Goal: Task Accomplishment & Management: Manage account settings

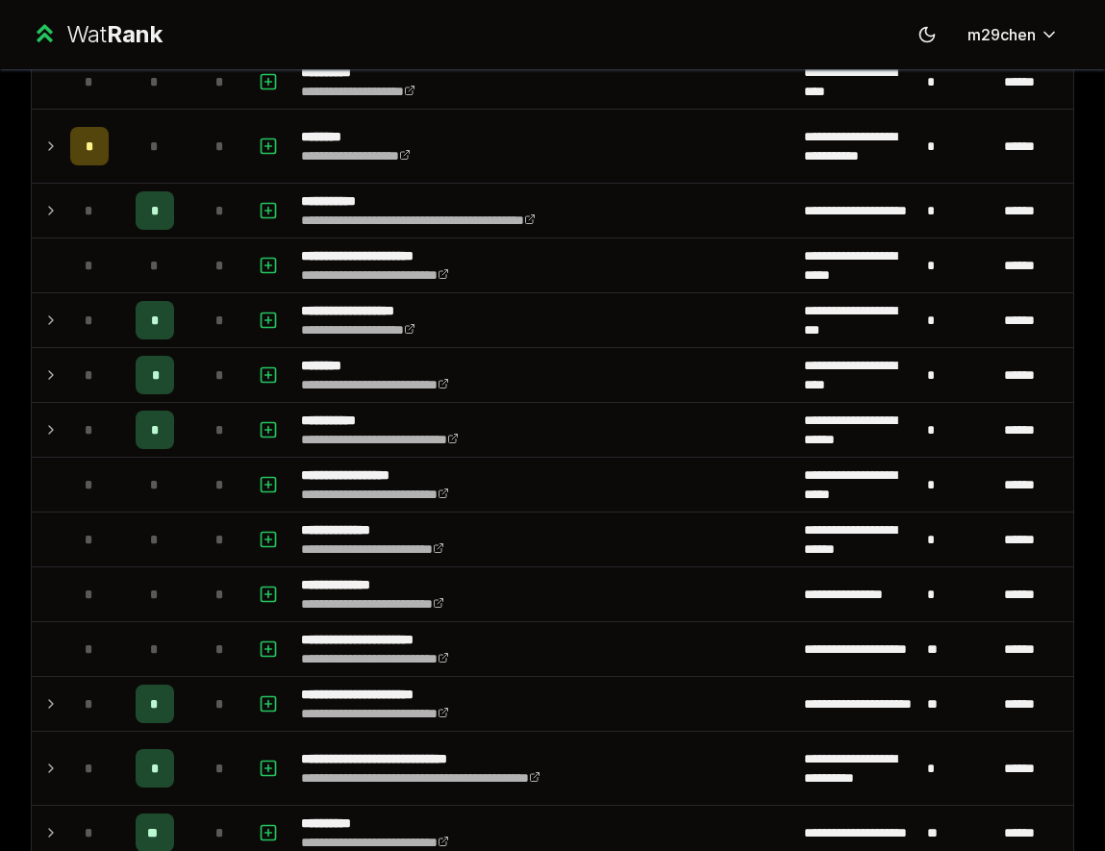
scroll to position [2338, 0]
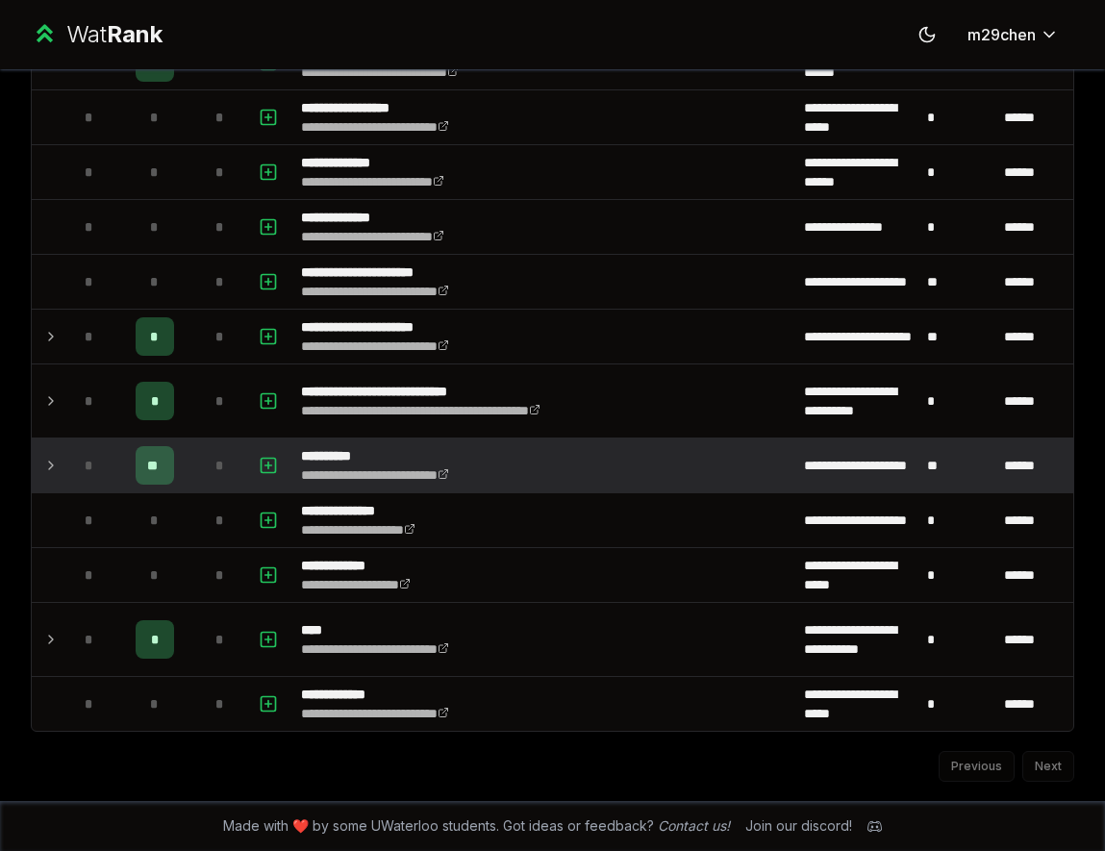
click at [70, 470] on div "*" at bounding box center [89, 465] width 38 height 38
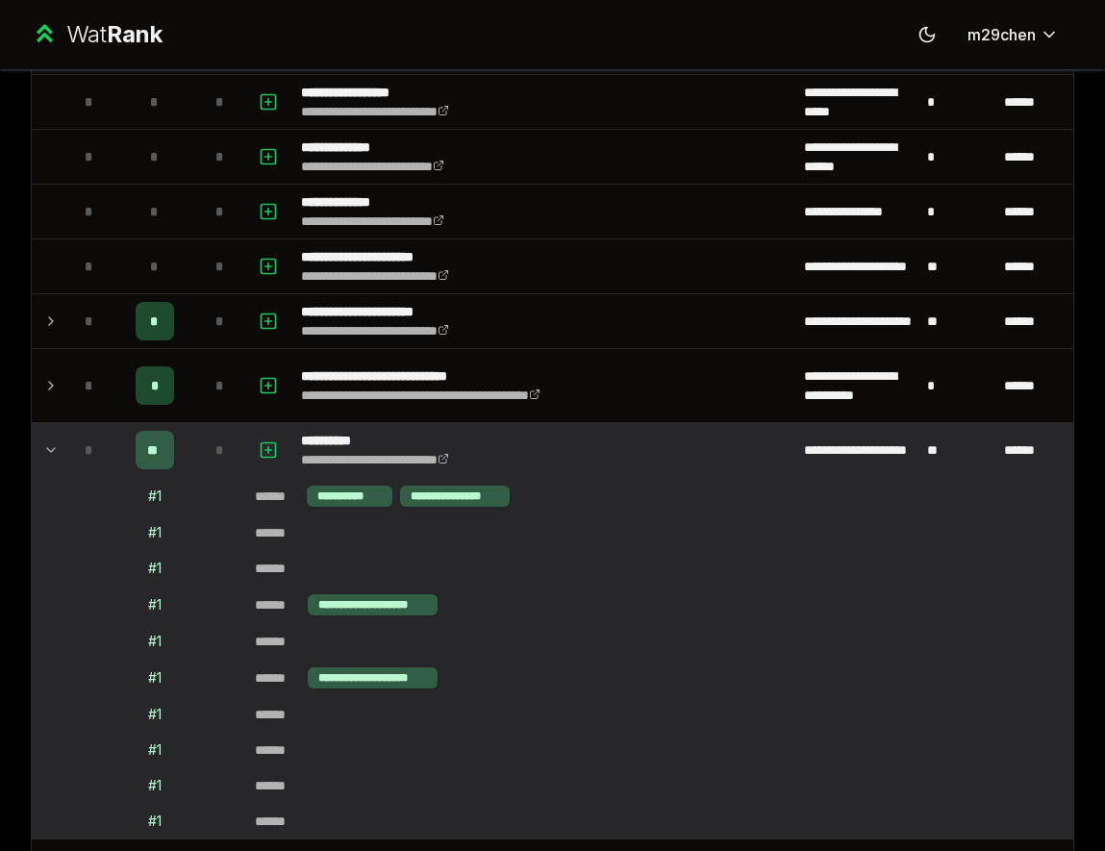
click at [61, 474] on td at bounding box center [47, 450] width 31 height 54
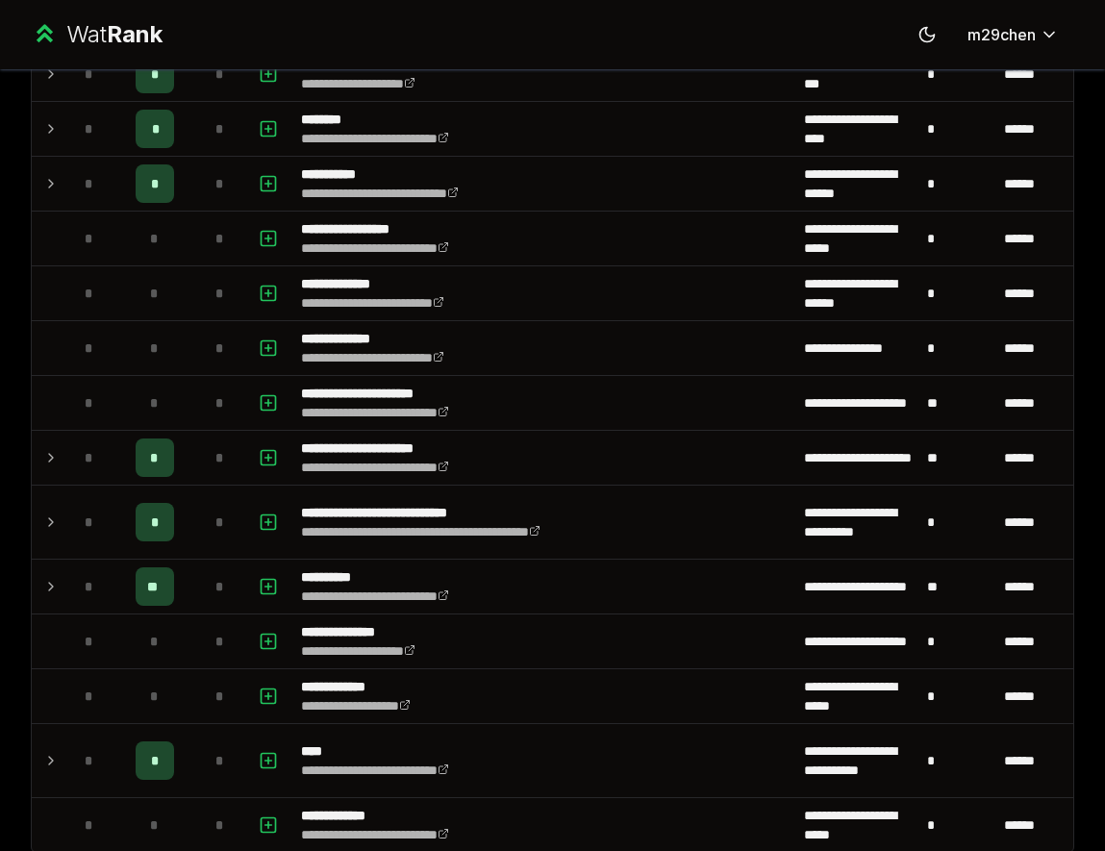
scroll to position [2304, 0]
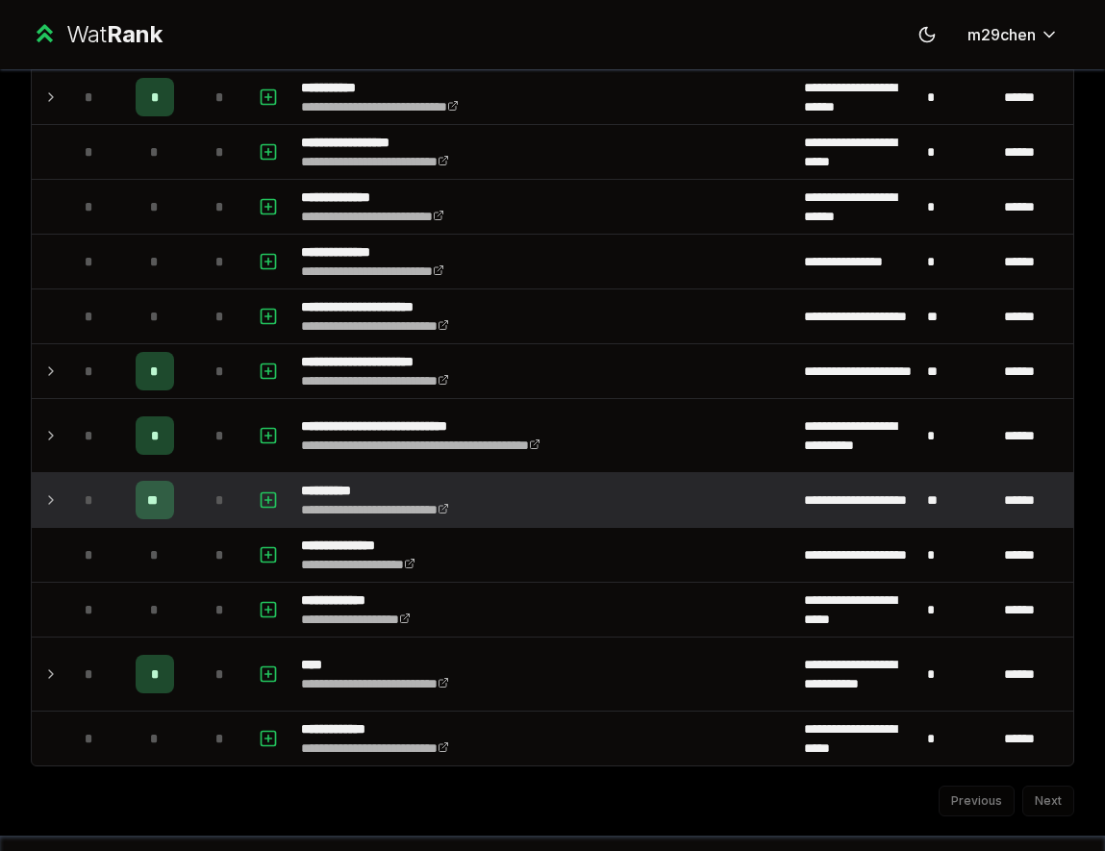
click at [40, 499] on td at bounding box center [47, 500] width 31 height 54
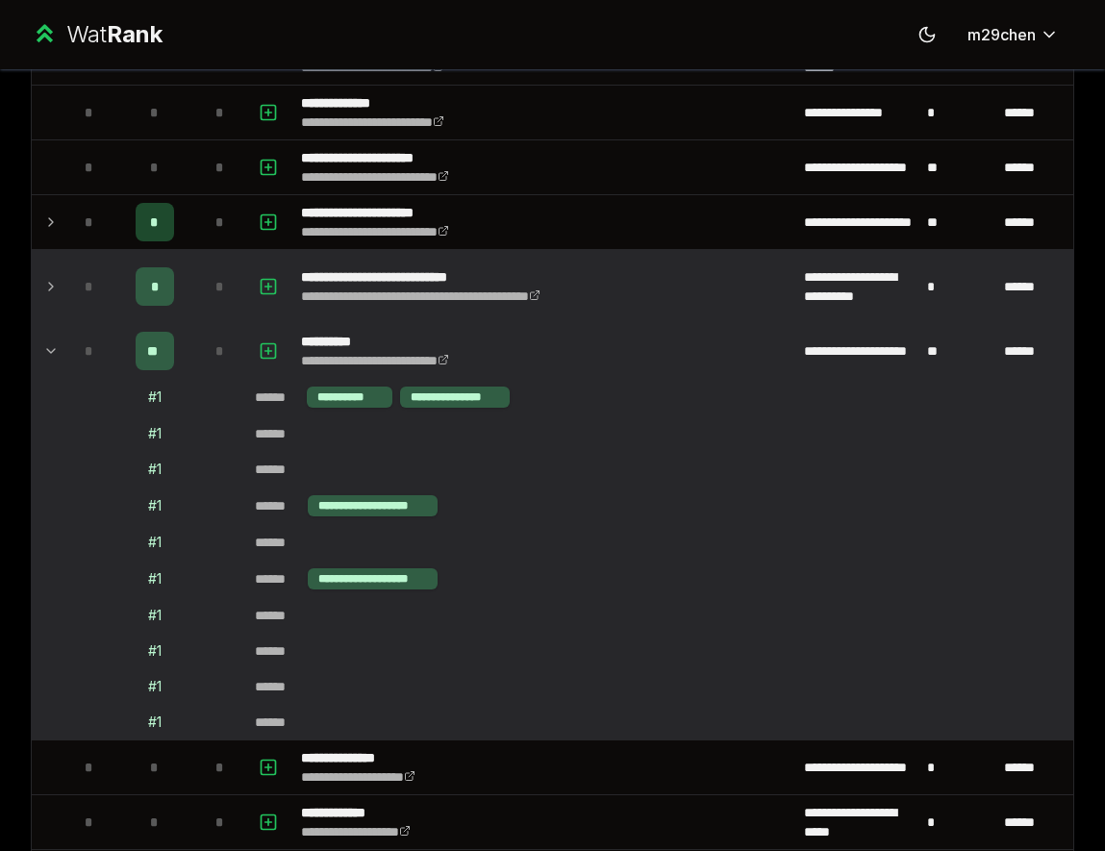
scroll to position [2700, 0]
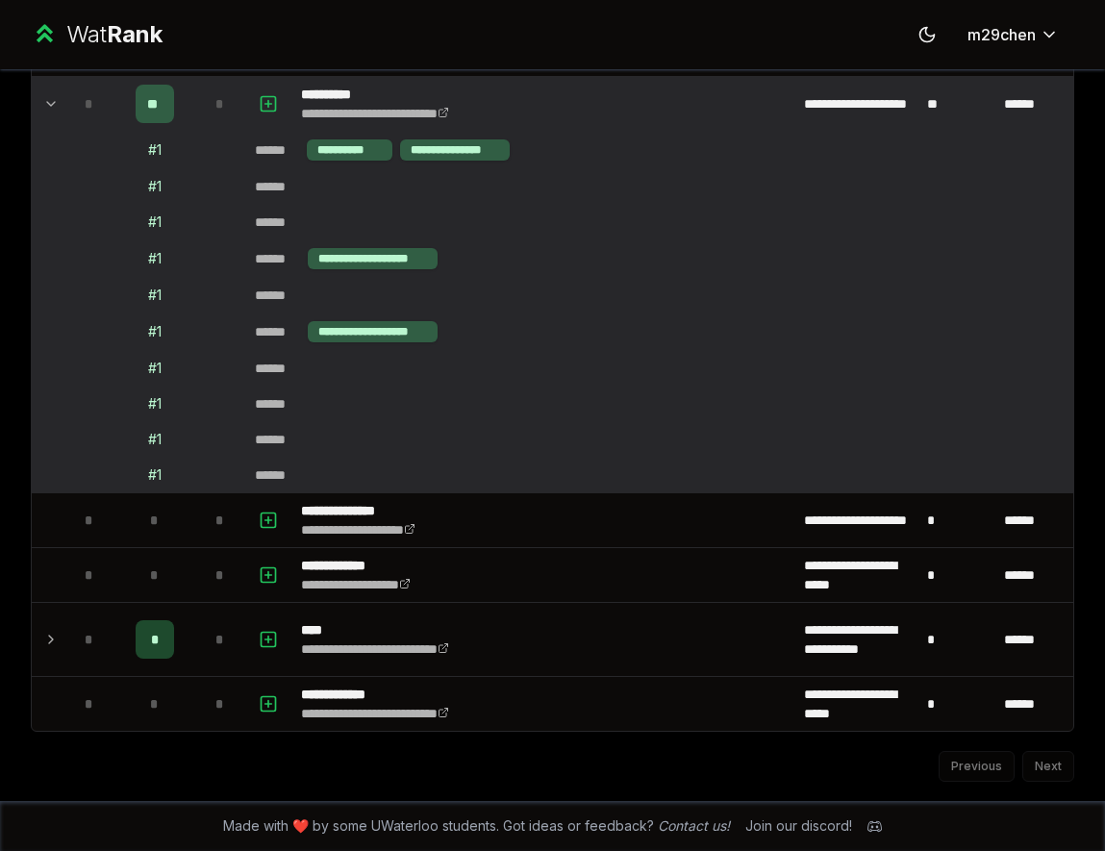
click at [657, 345] on td "**********" at bounding box center [660, 332] width 826 height 37
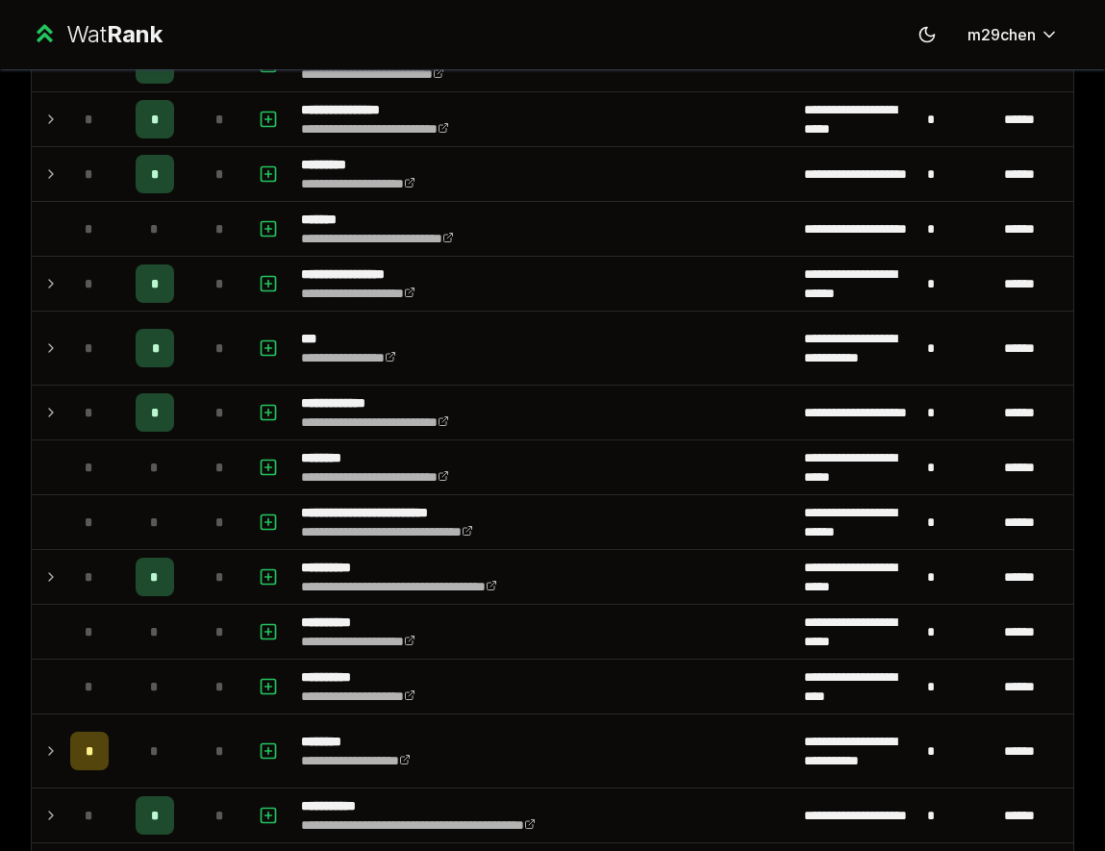
scroll to position [1307, 0]
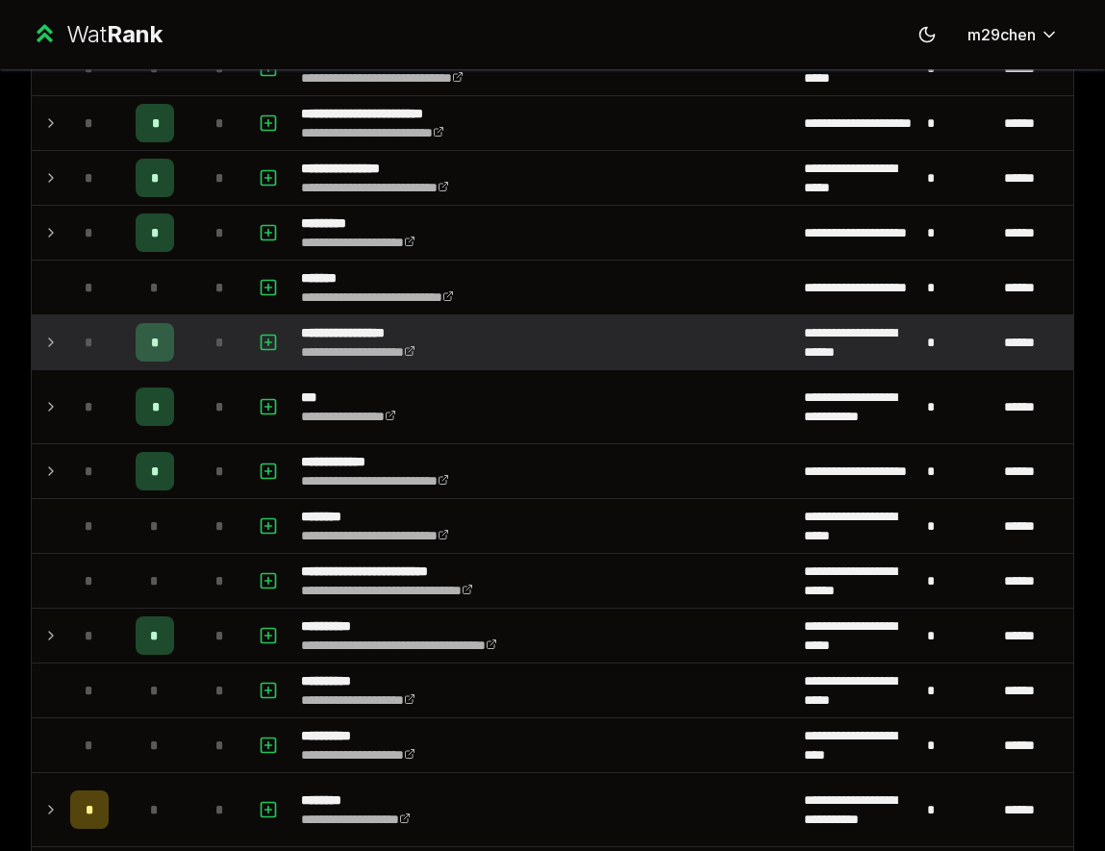
click at [63, 341] on td "*" at bounding box center [90, 343] width 54 height 54
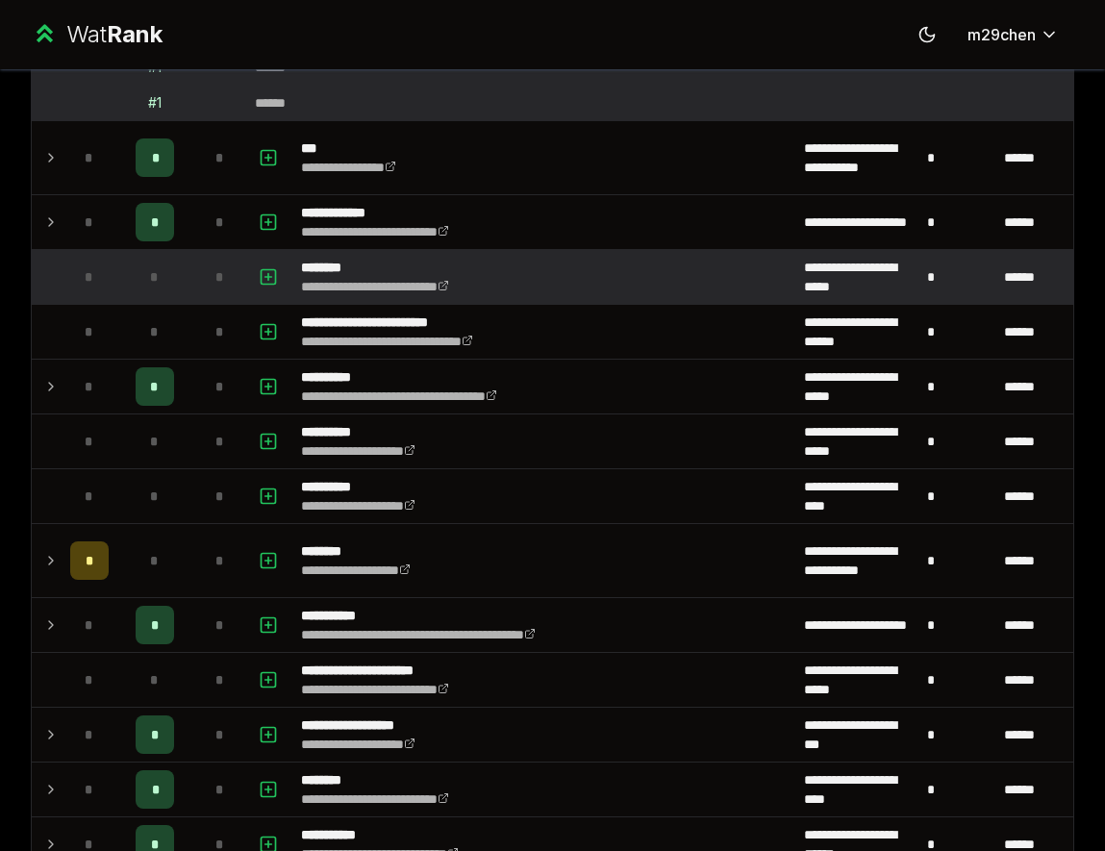
scroll to position [1267, 0]
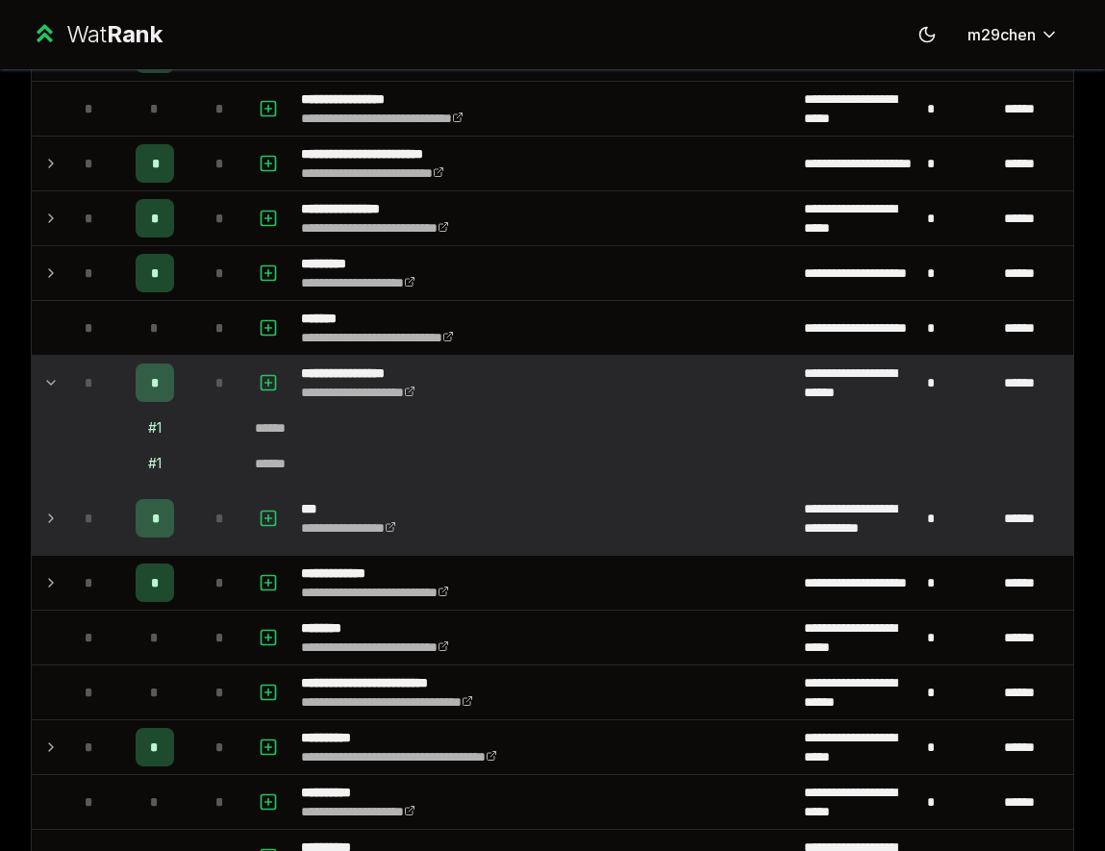
click at [58, 508] on icon at bounding box center [50, 518] width 15 height 23
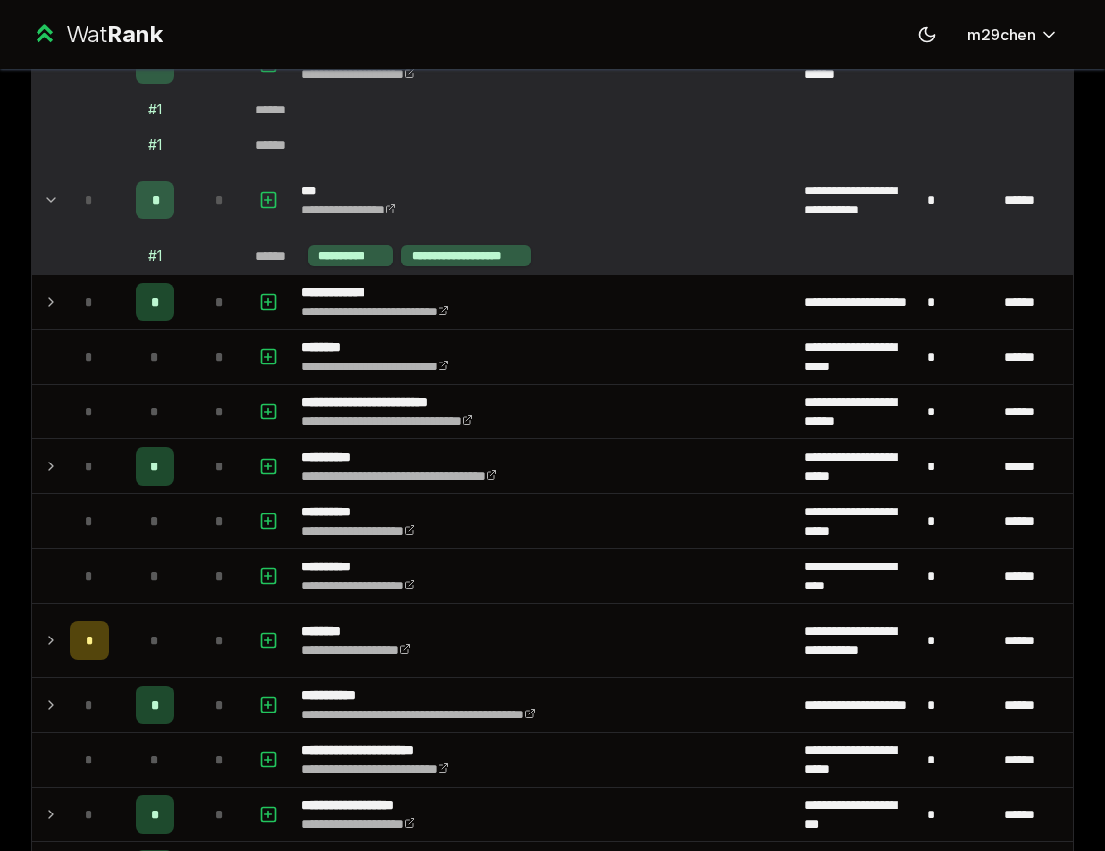
scroll to position [1604, 0]
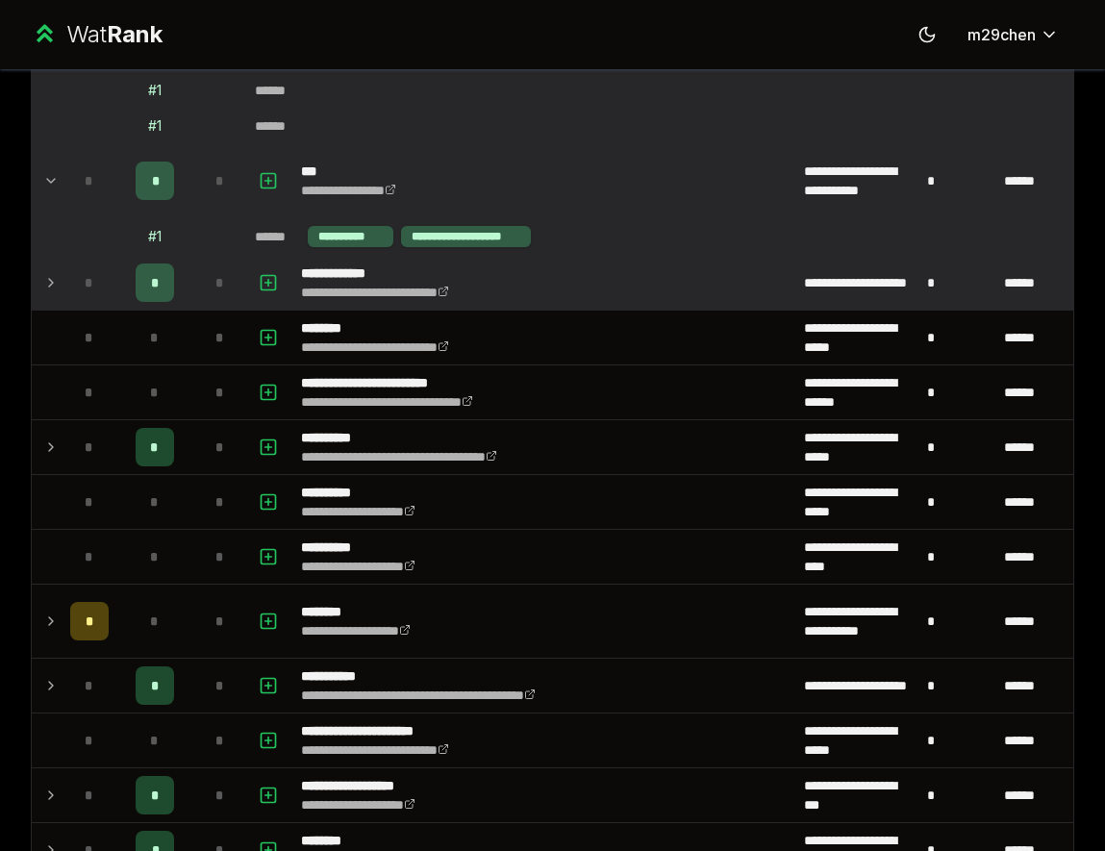
click at [70, 275] on div "*" at bounding box center [89, 283] width 38 height 38
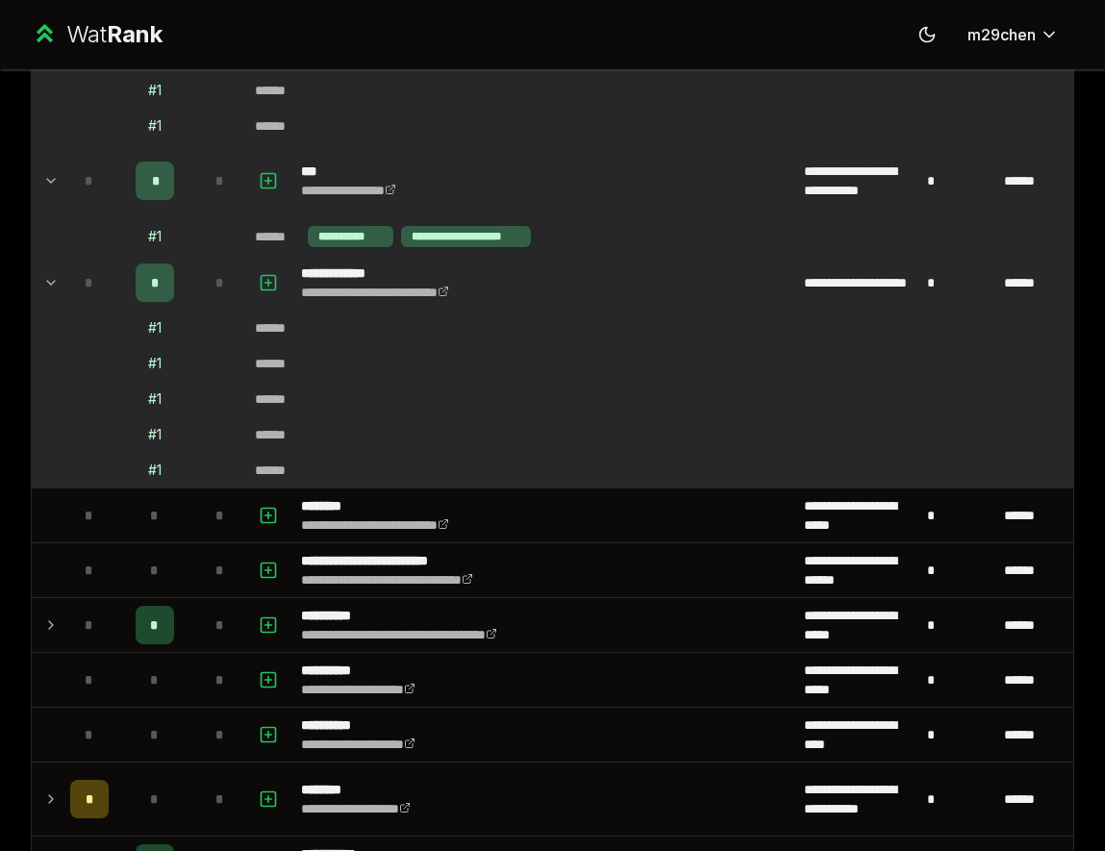
click at [70, 275] on div "*" at bounding box center [89, 283] width 38 height 38
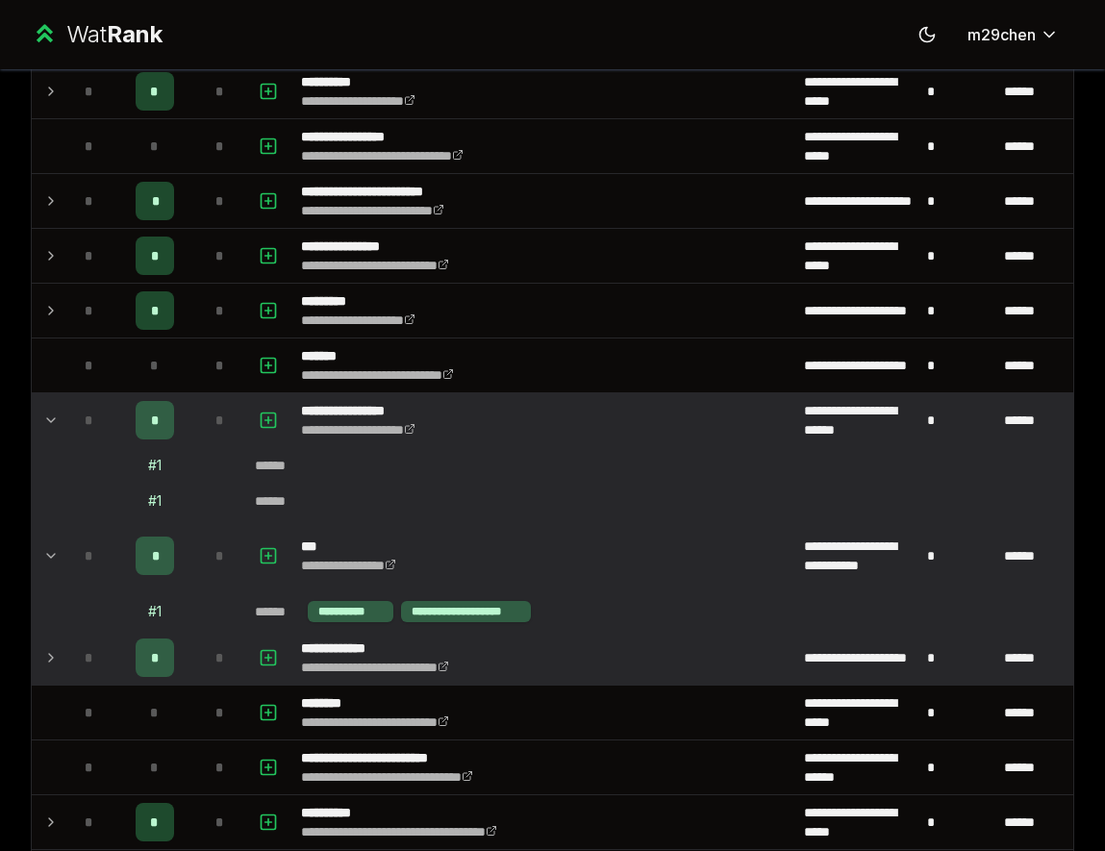
scroll to position [1039, 0]
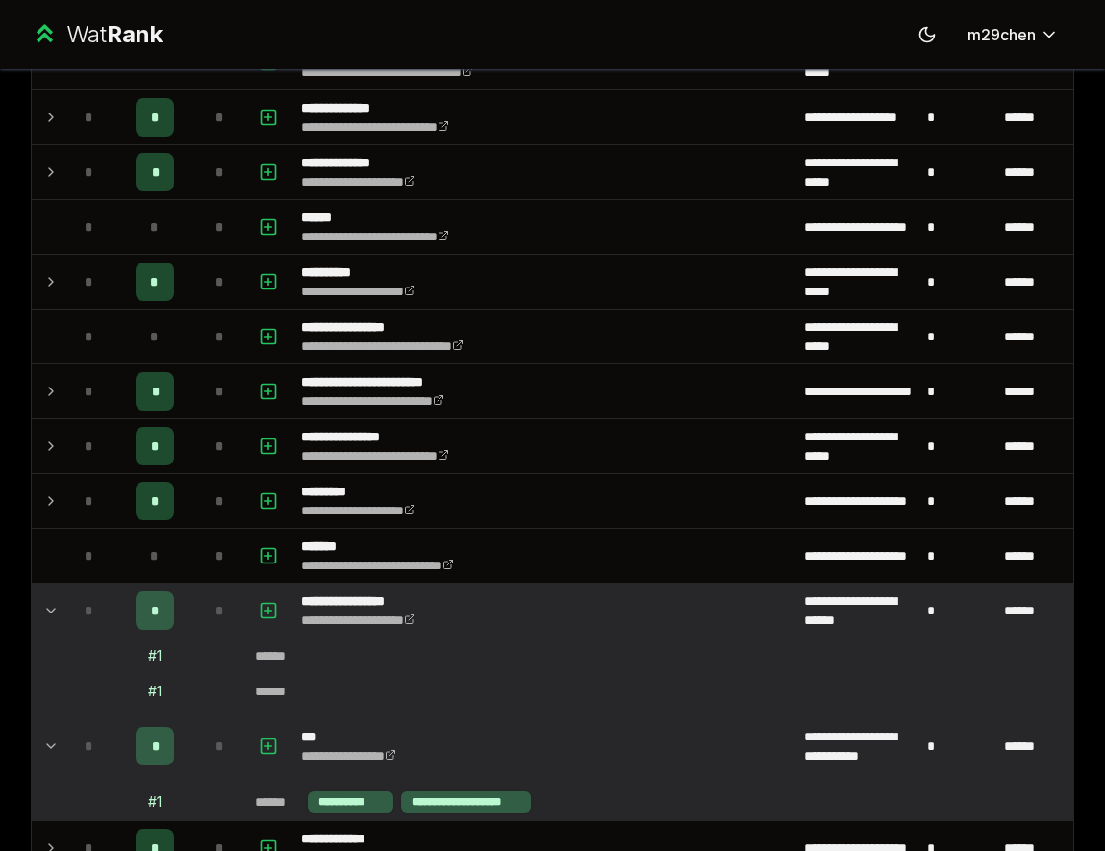
click at [36, 612] on td at bounding box center [47, 611] width 31 height 54
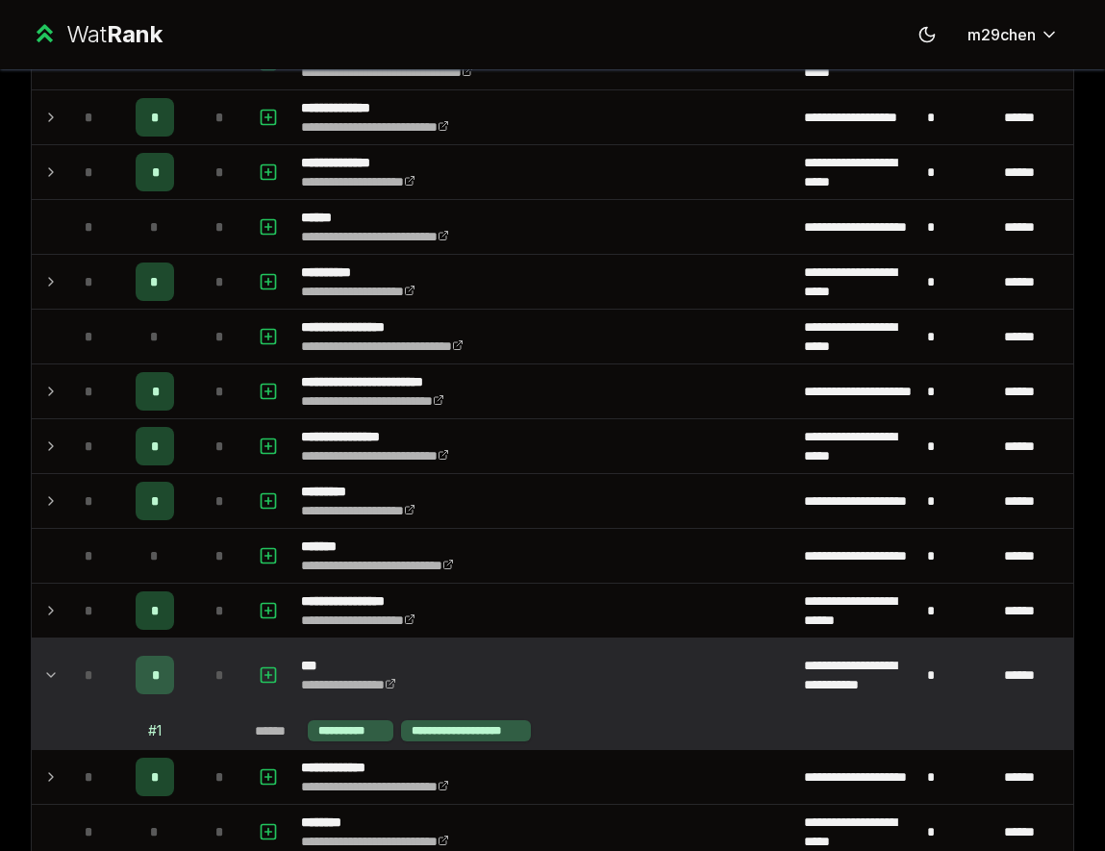
click at [54, 643] on td at bounding box center [47, 675] width 31 height 73
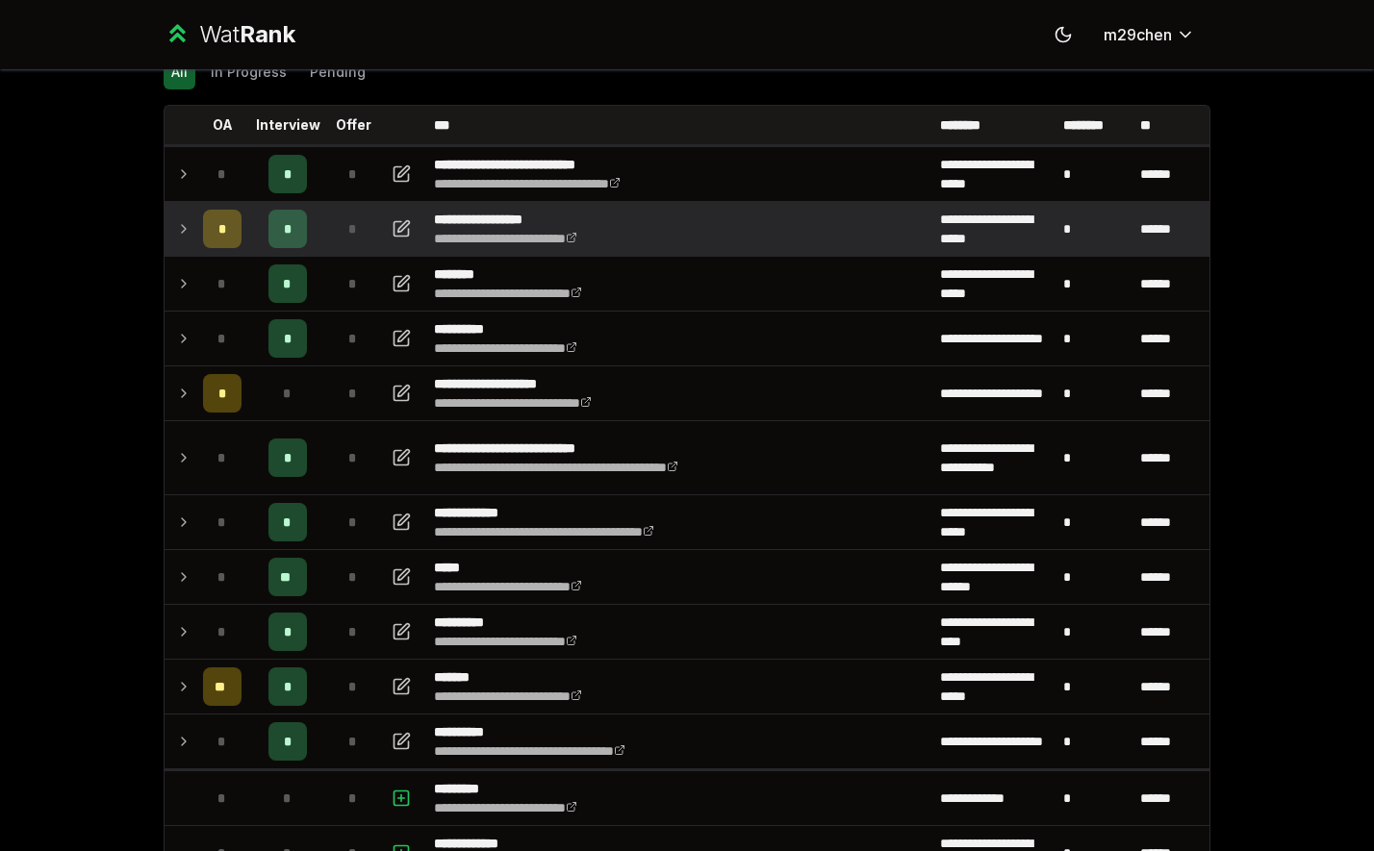
scroll to position [88, 0]
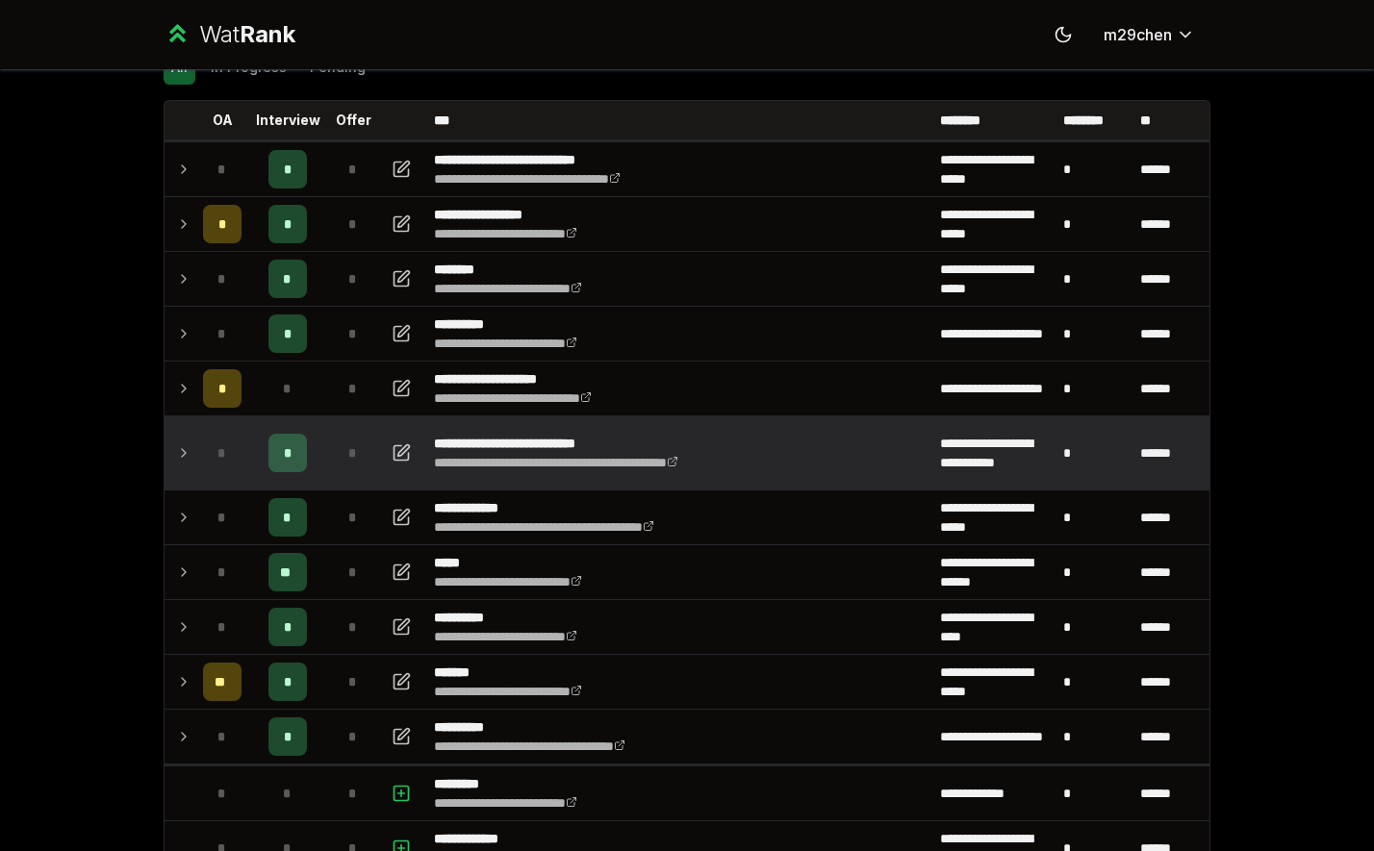
click at [324, 452] on td "*" at bounding box center [287, 453] width 77 height 73
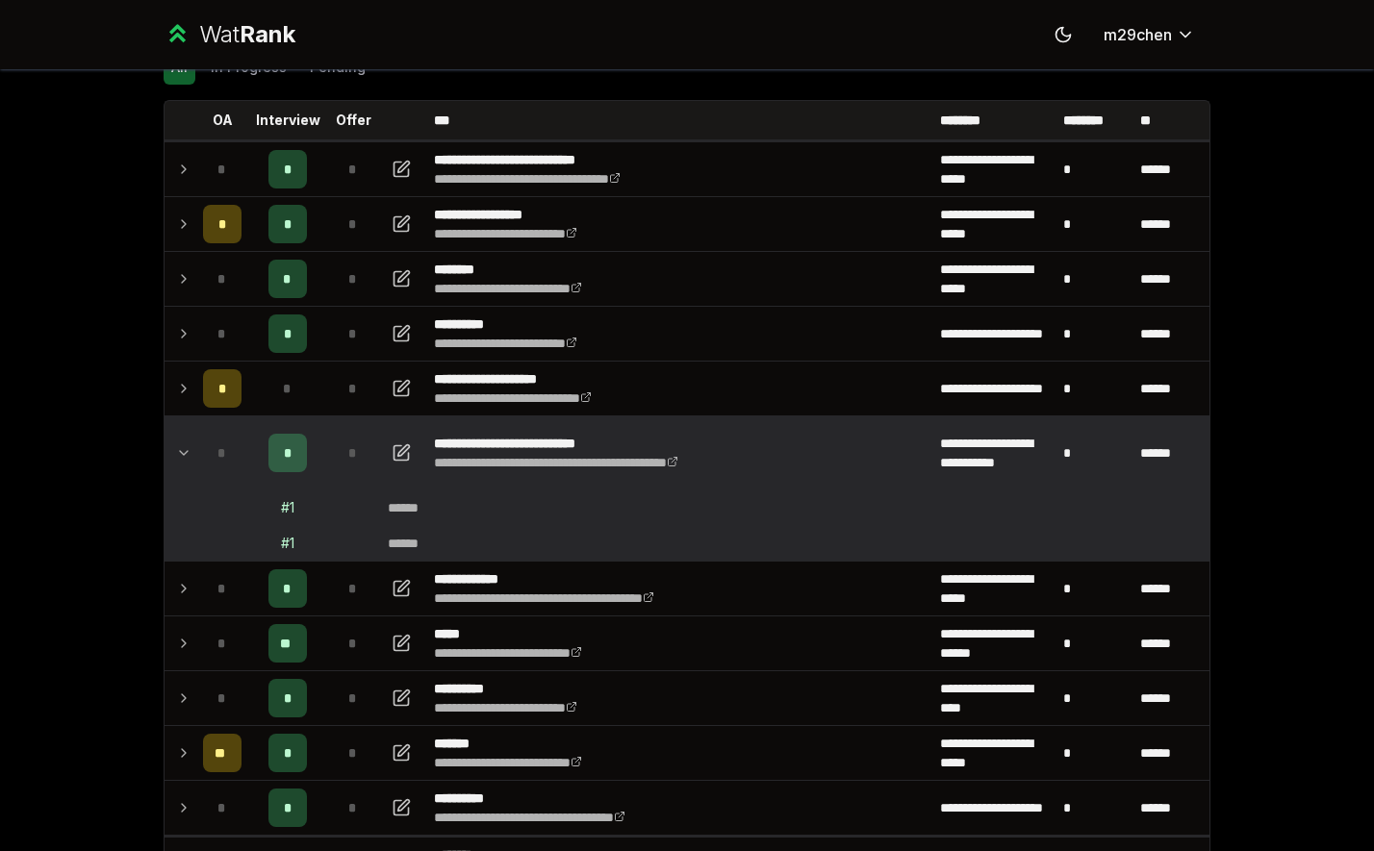
click at [571, 444] on p "**********" at bounding box center [604, 443] width 340 height 19
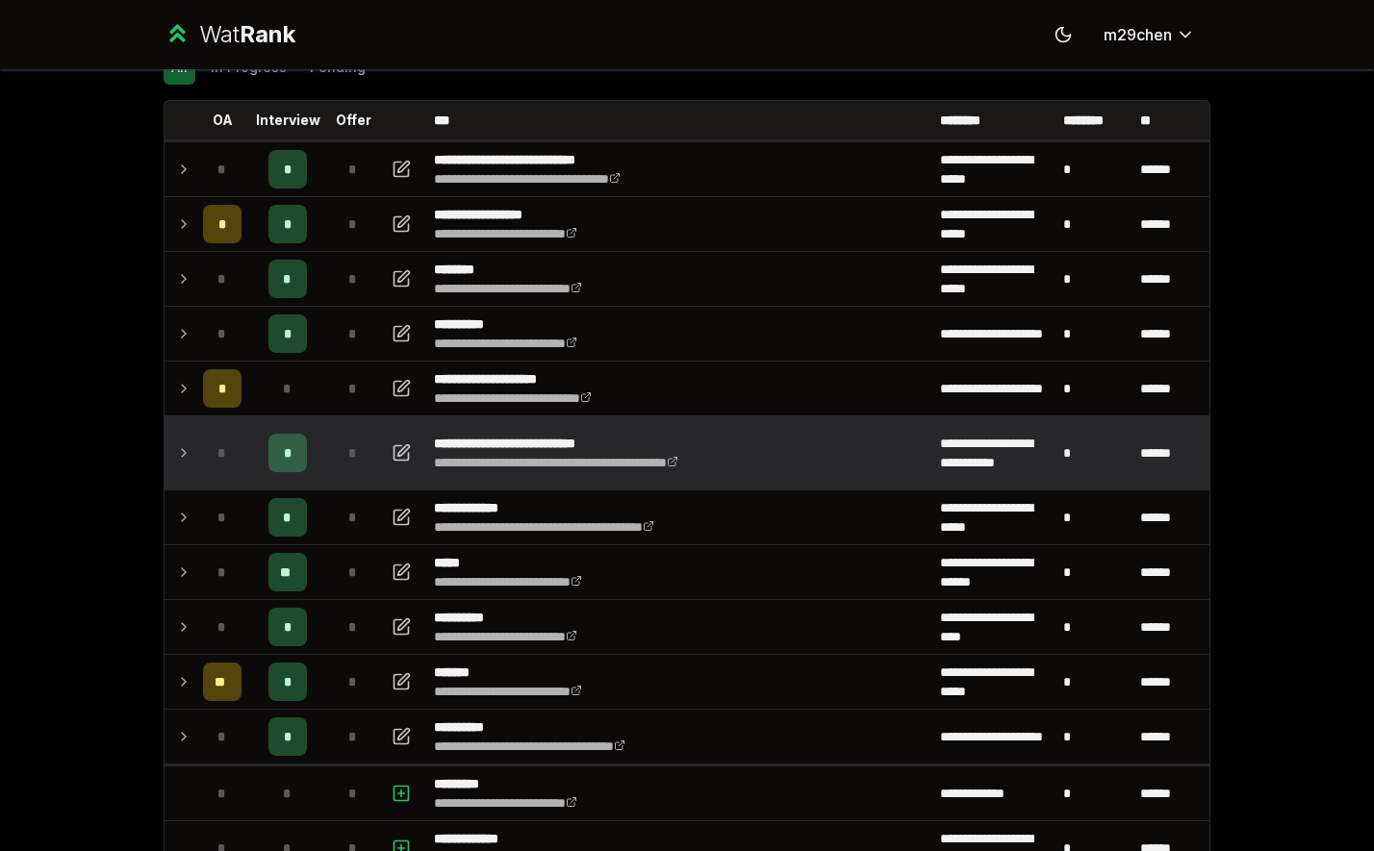
click at [571, 445] on p "**********" at bounding box center [604, 443] width 340 height 19
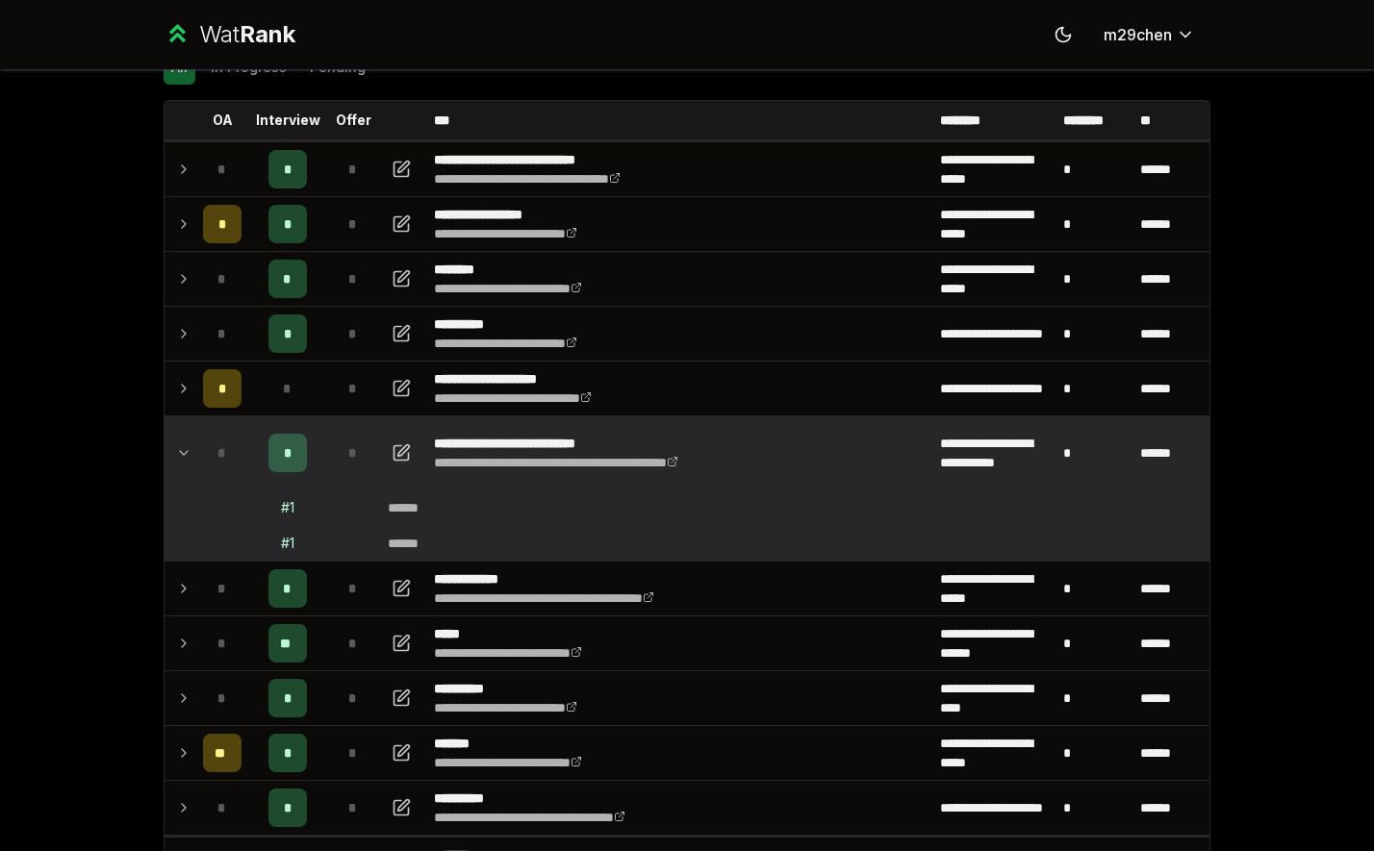
click at [911, 493] on td "******" at bounding box center [794, 508] width 829 height 35
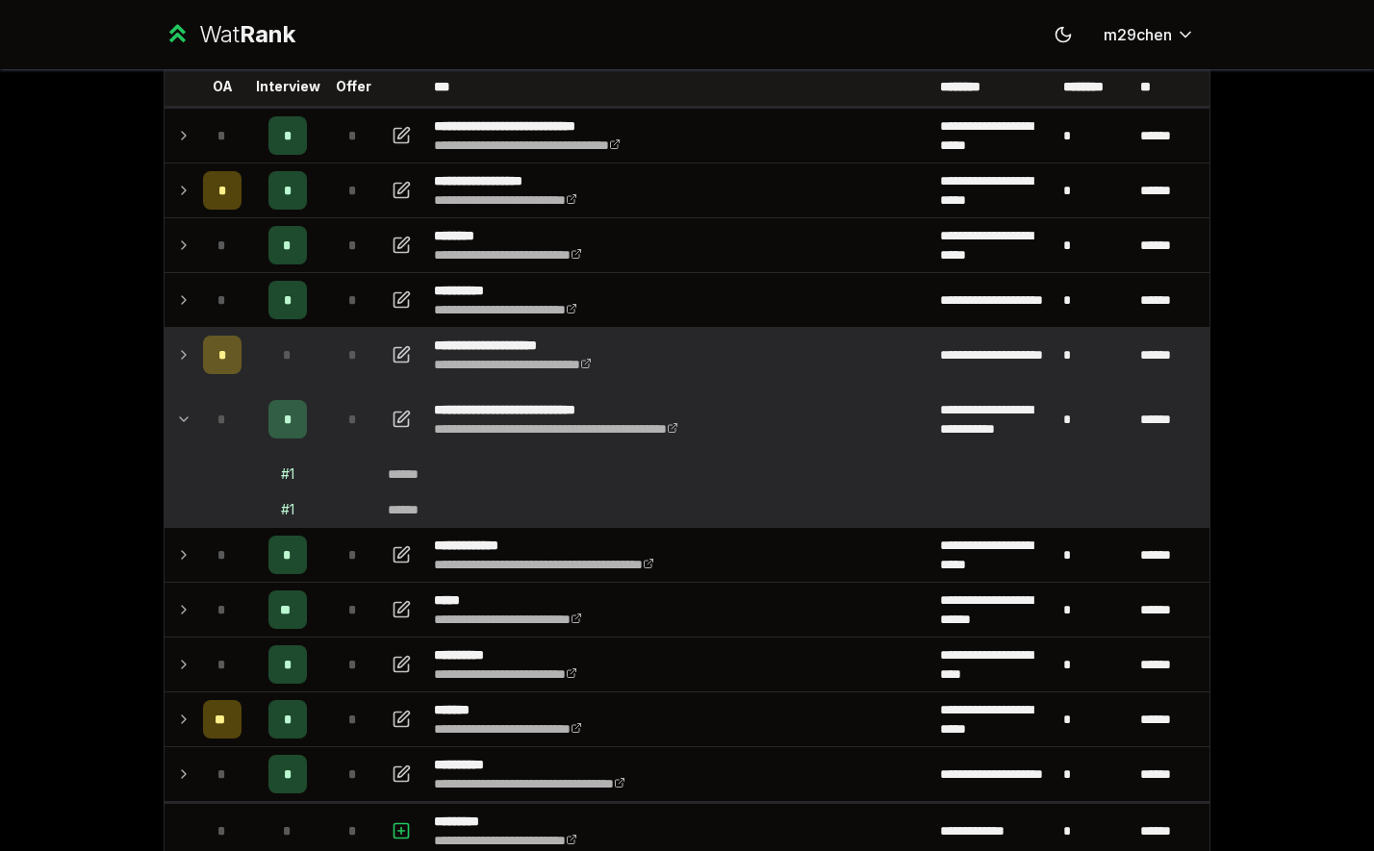
scroll to position [127, 0]
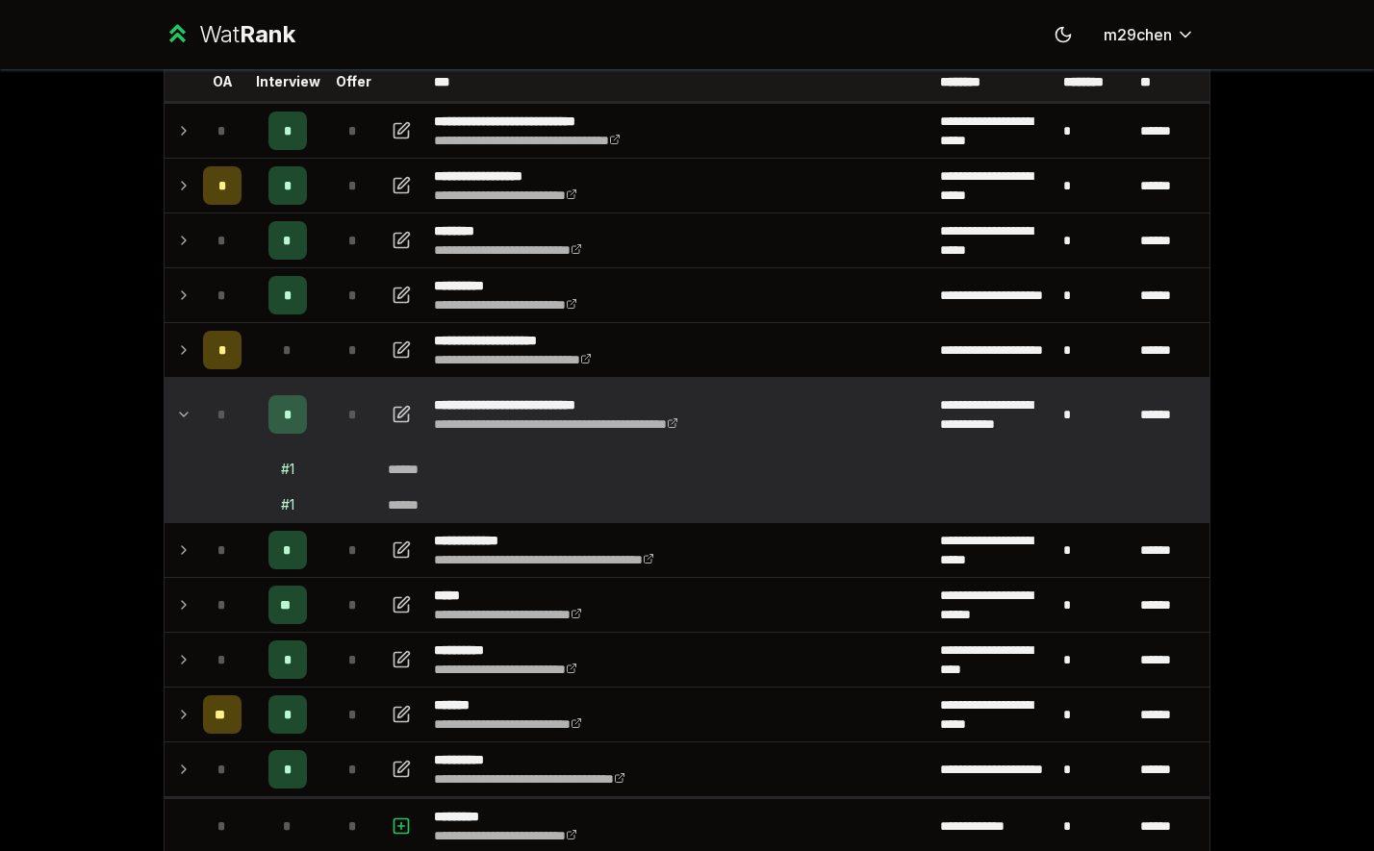
click at [185, 424] on icon at bounding box center [183, 414] width 15 height 23
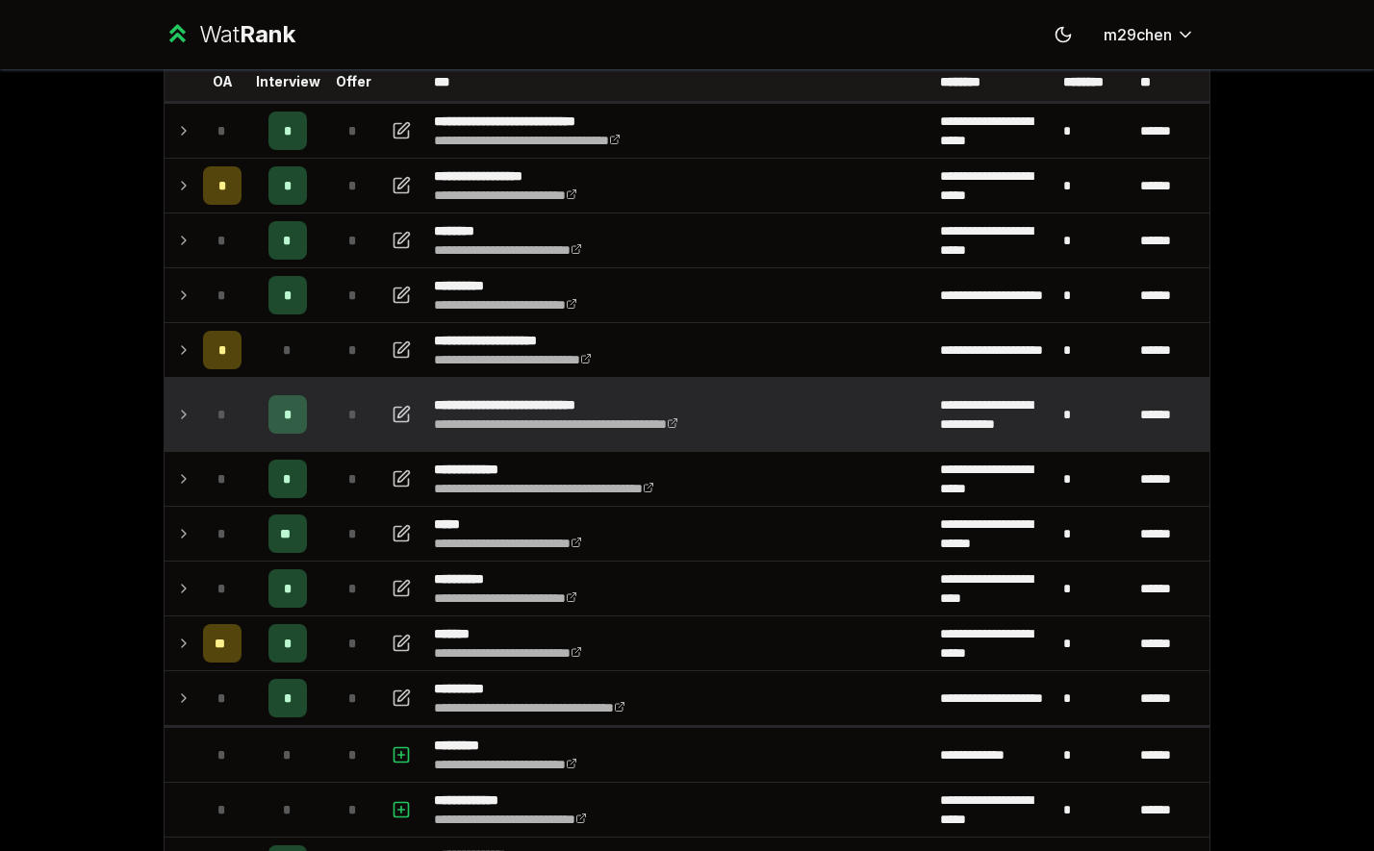
click at [192, 424] on td at bounding box center [179, 414] width 31 height 73
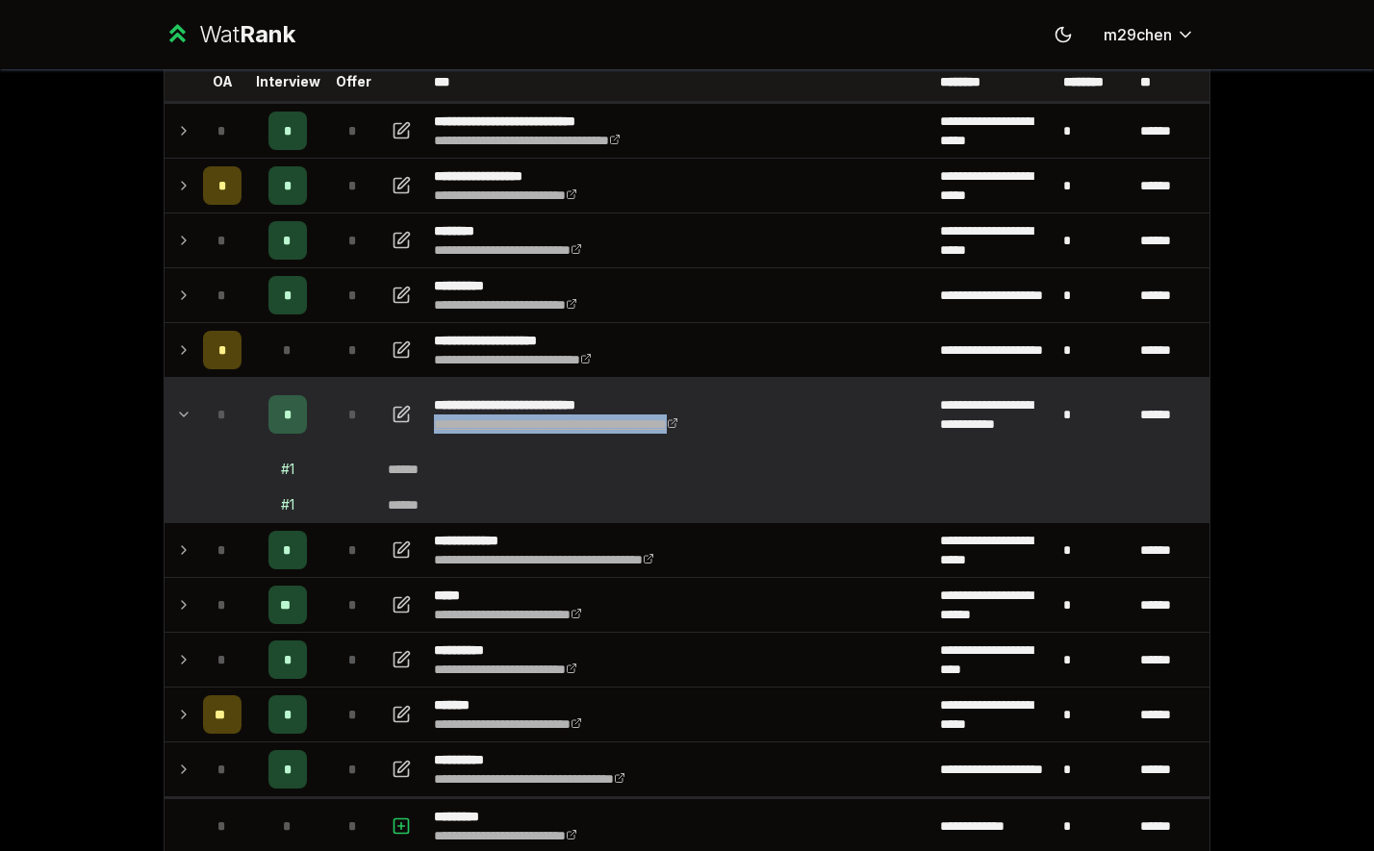
drag, startPoint x: 821, startPoint y: 421, endPoint x: 434, endPoint y: 417, distance: 386.7
click at [434, 417] on td "**********" at bounding box center [679, 414] width 506 height 73
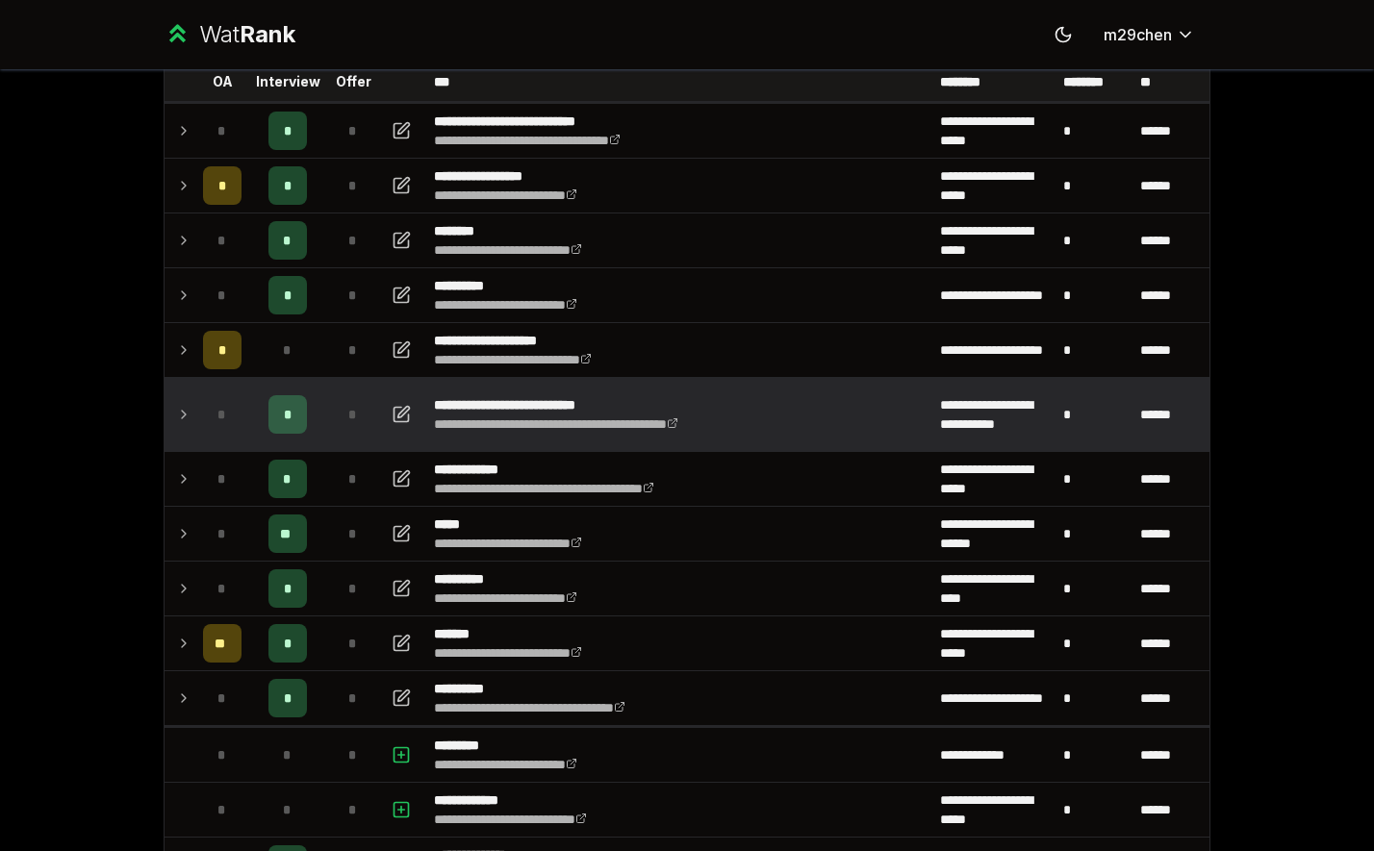
click at [891, 412] on td "**********" at bounding box center [679, 414] width 506 height 73
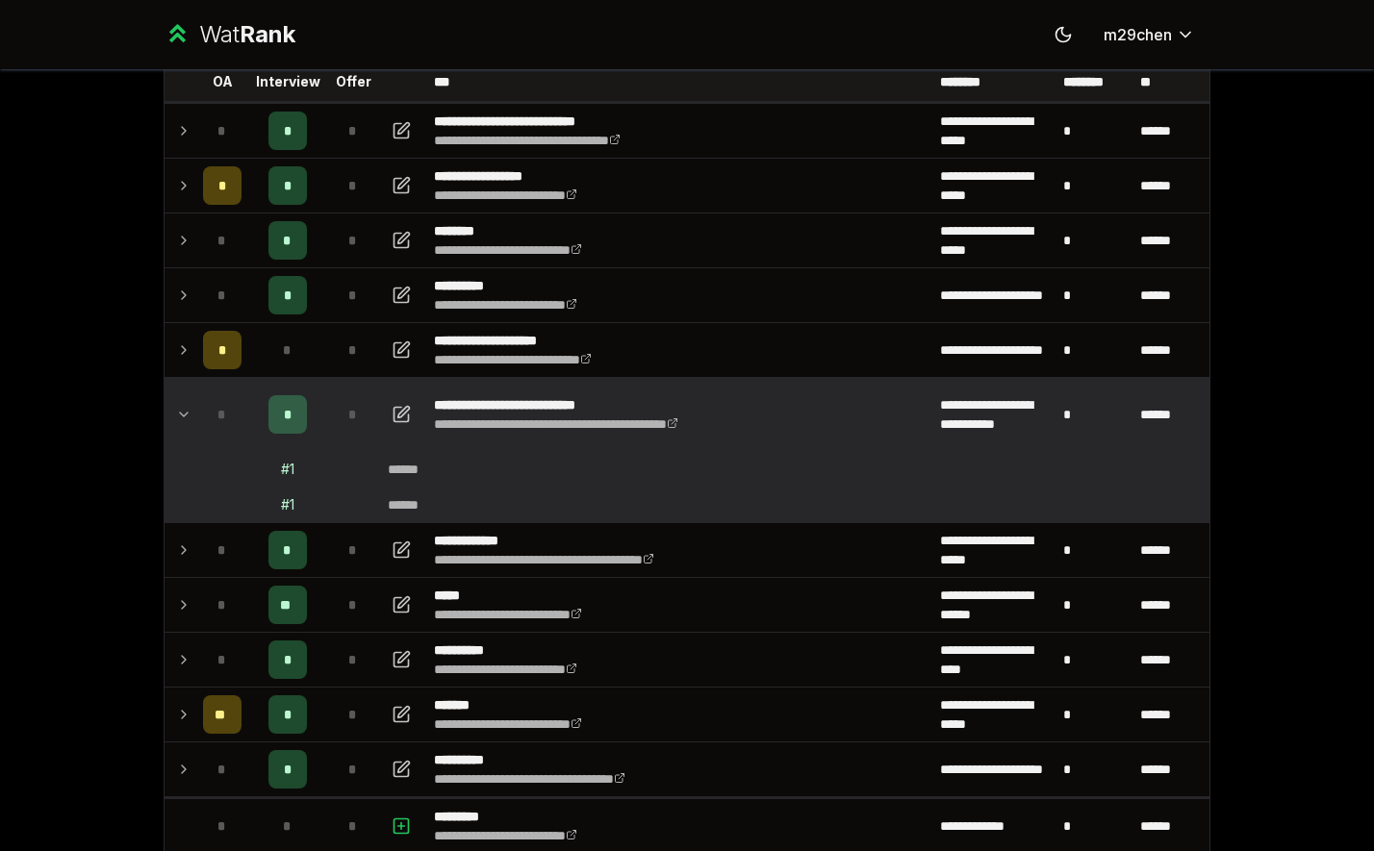
click at [1104, 318] on div "**********" at bounding box center [687, 425] width 1374 height 851
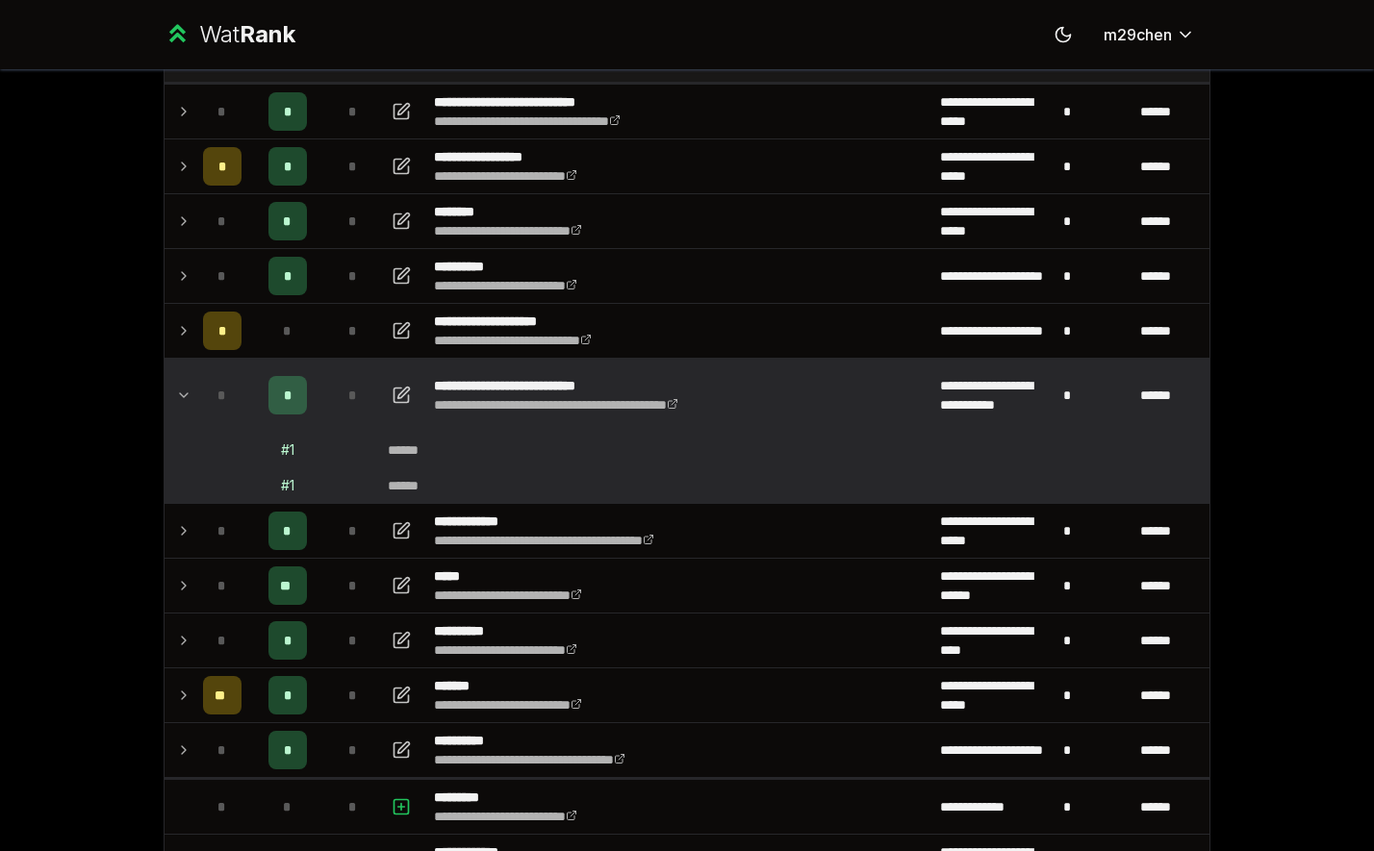
scroll to position [150, 0]
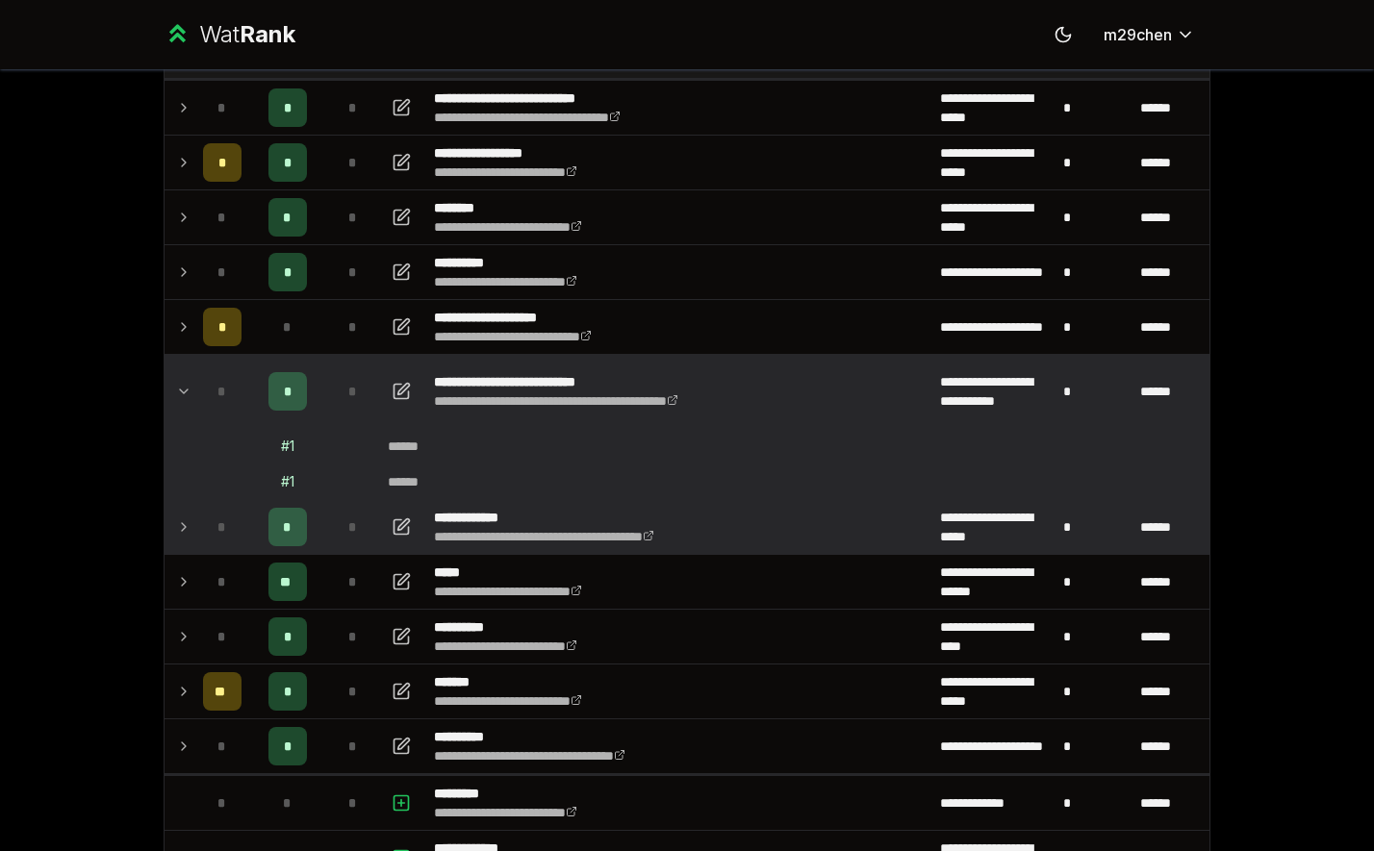
click at [189, 514] on td at bounding box center [179, 527] width 31 height 54
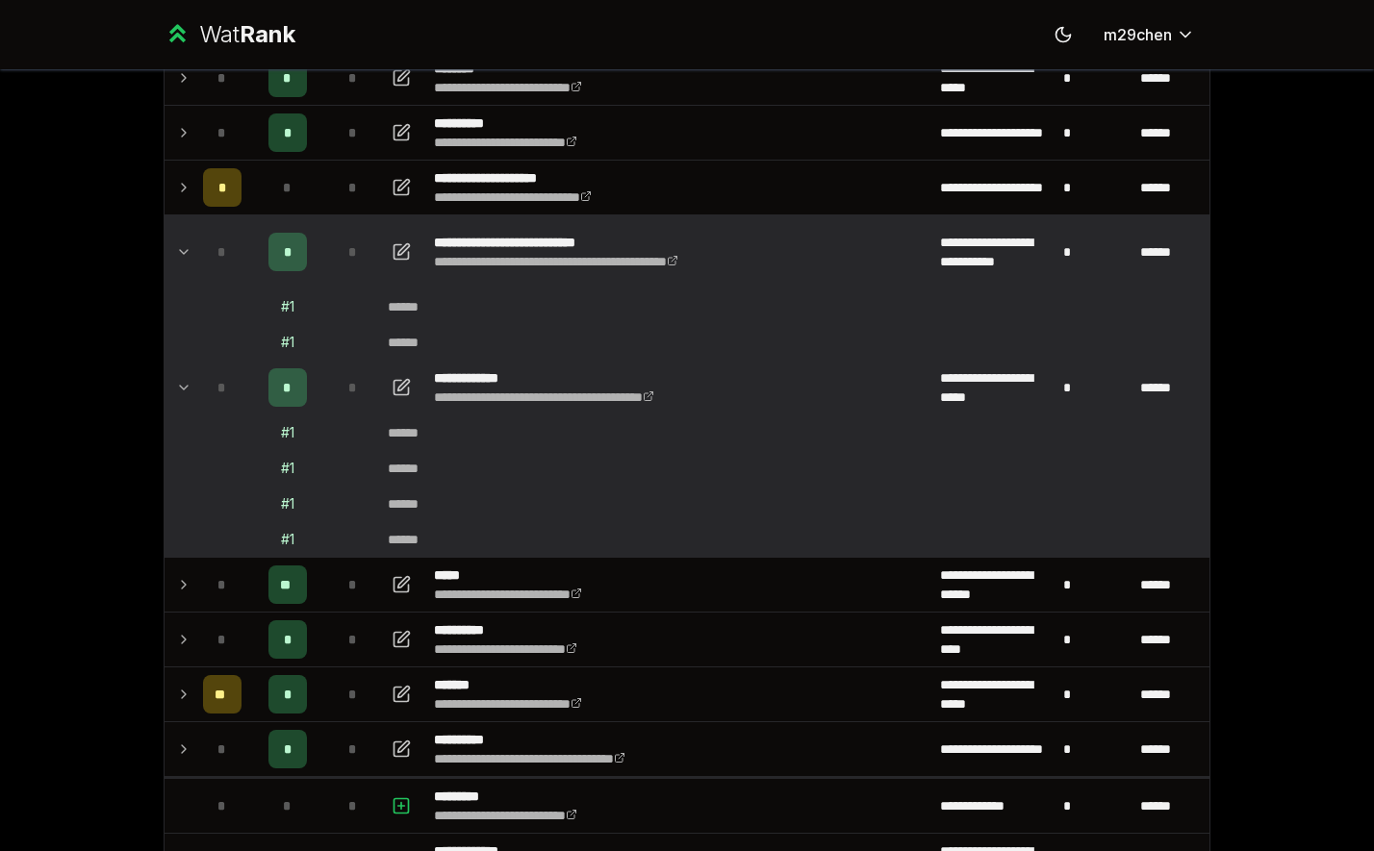
scroll to position [291, 0]
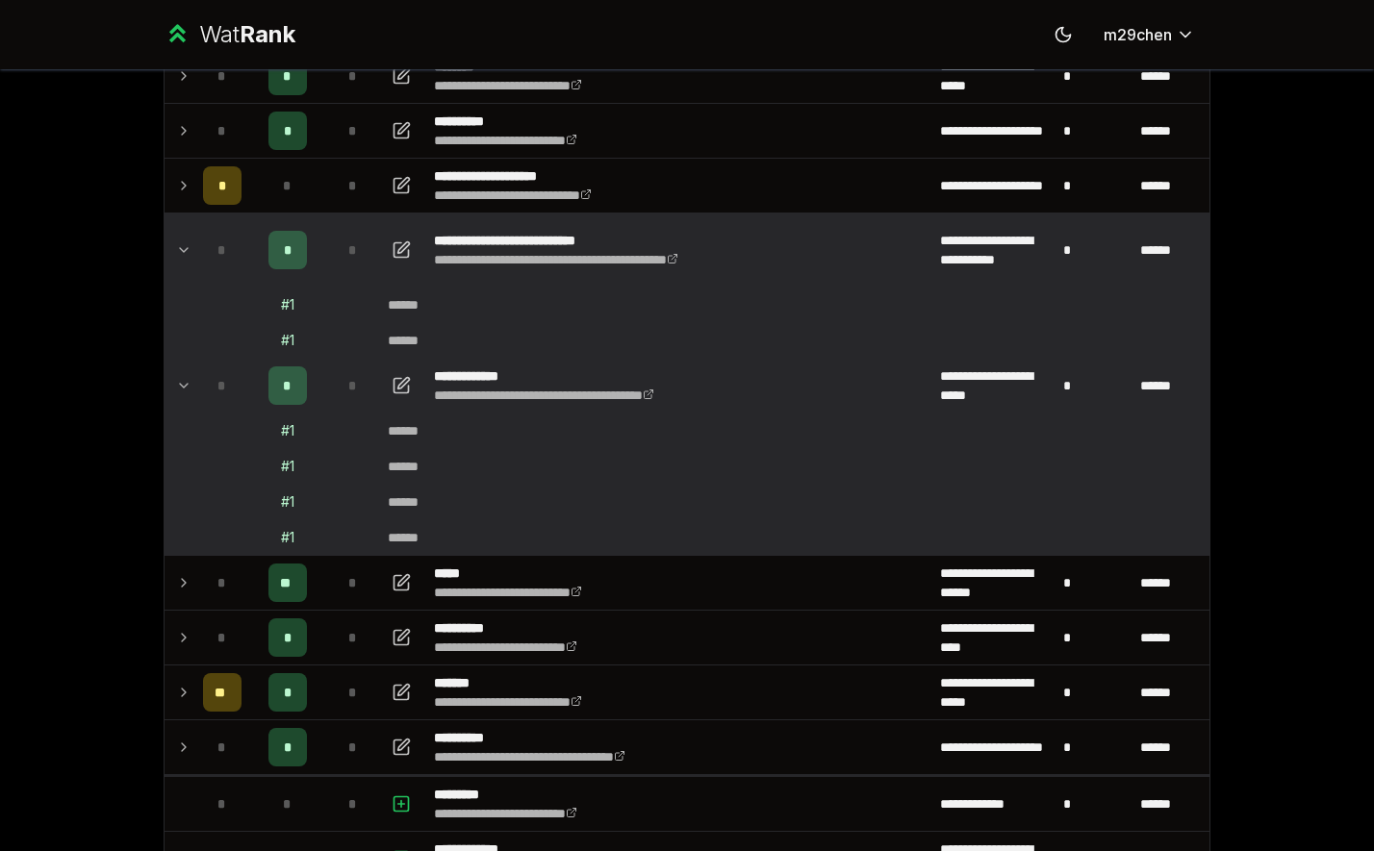
click at [1104, 429] on div "**********" at bounding box center [687, 425] width 1374 height 851
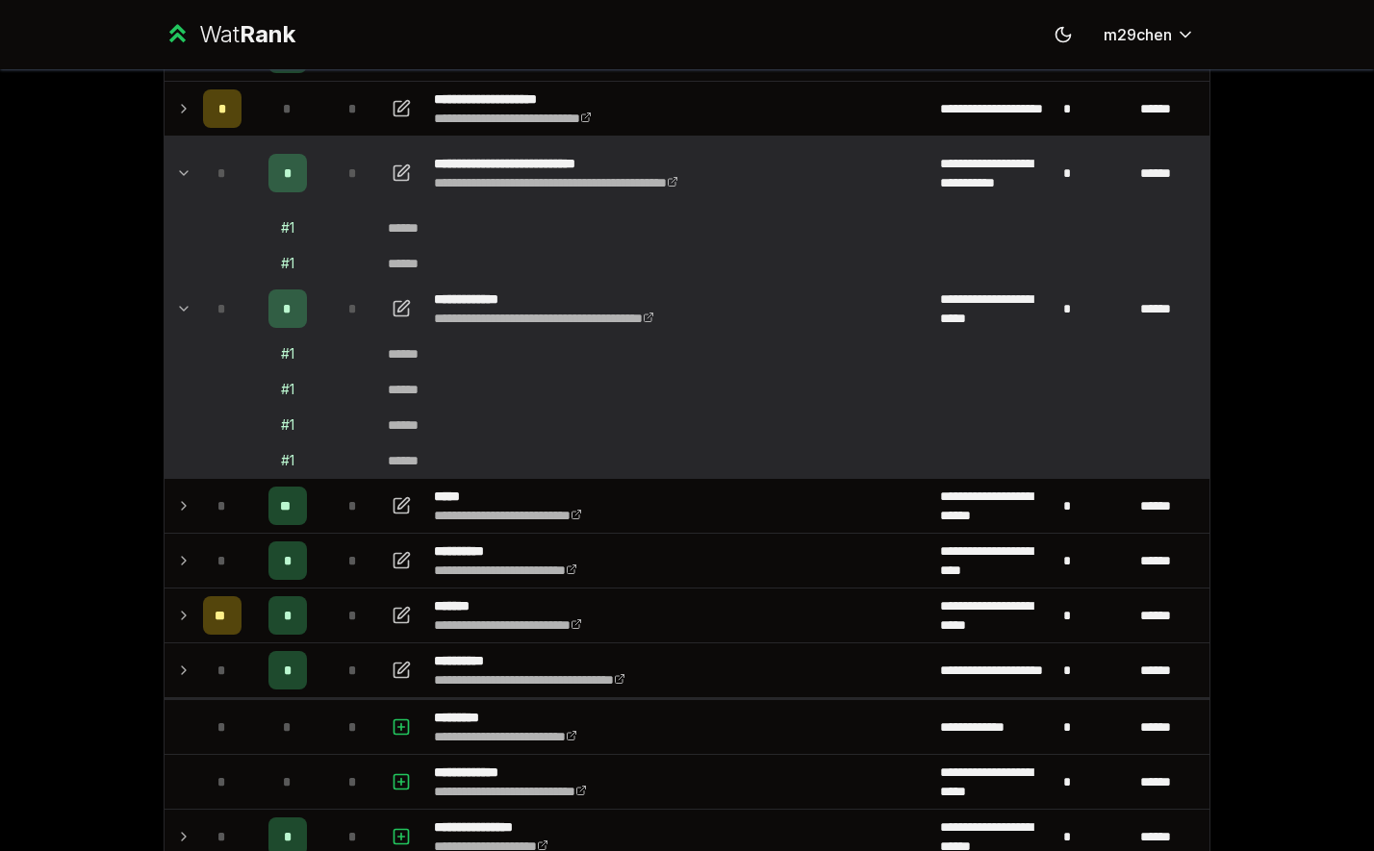
scroll to position [407, 0]
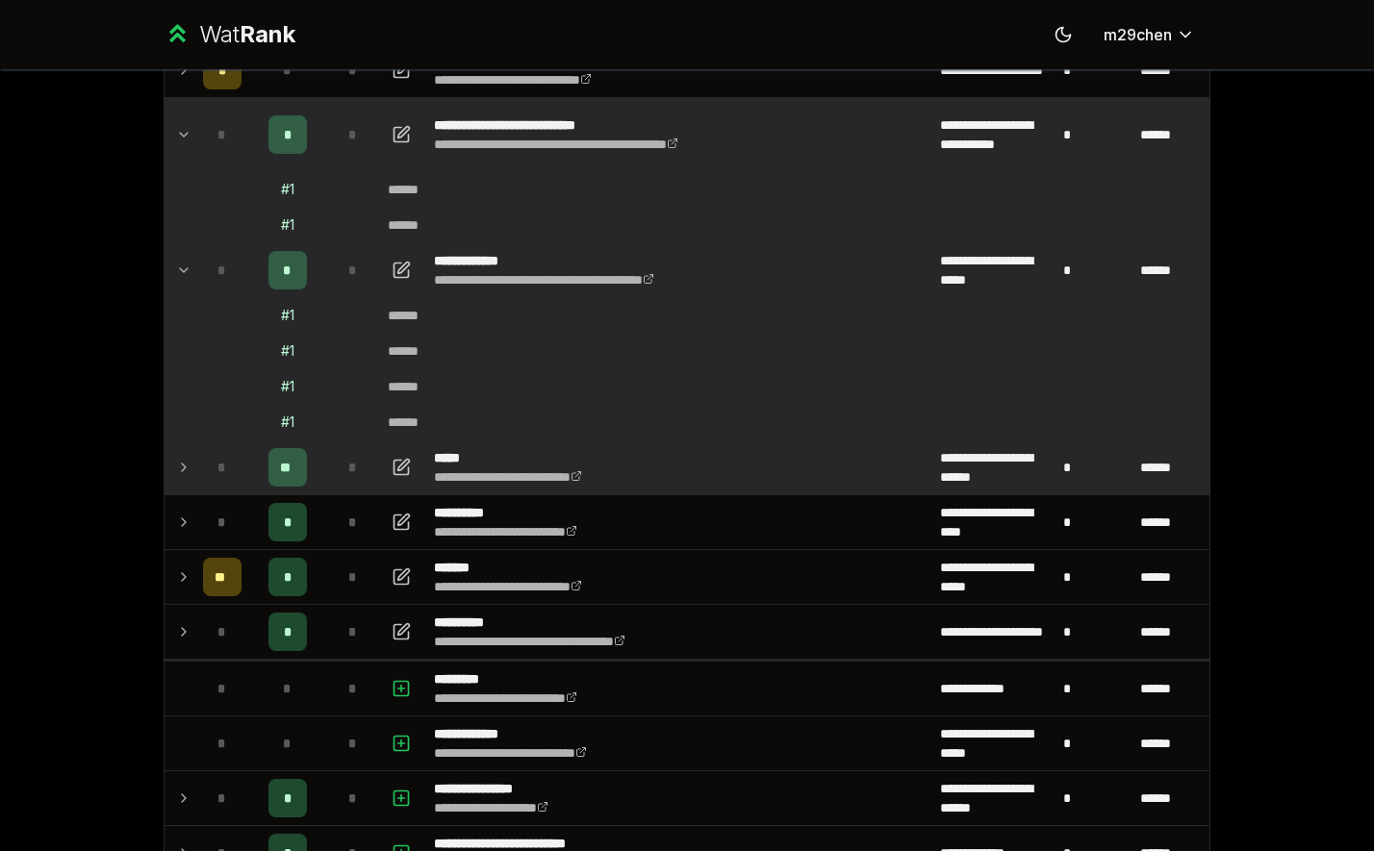
click at [172, 472] on td at bounding box center [179, 468] width 31 height 54
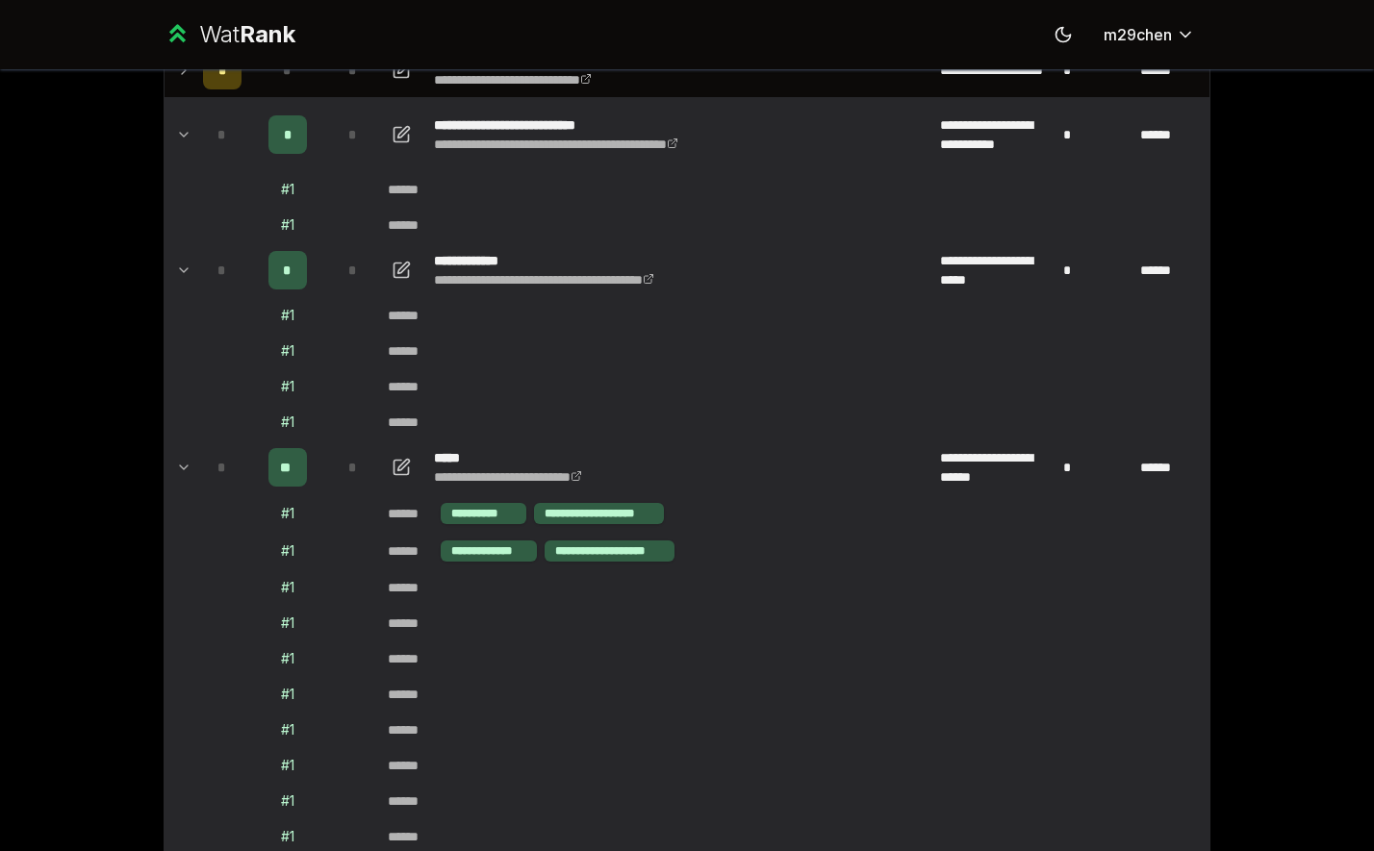
click at [173, 472] on td at bounding box center [179, 468] width 31 height 54
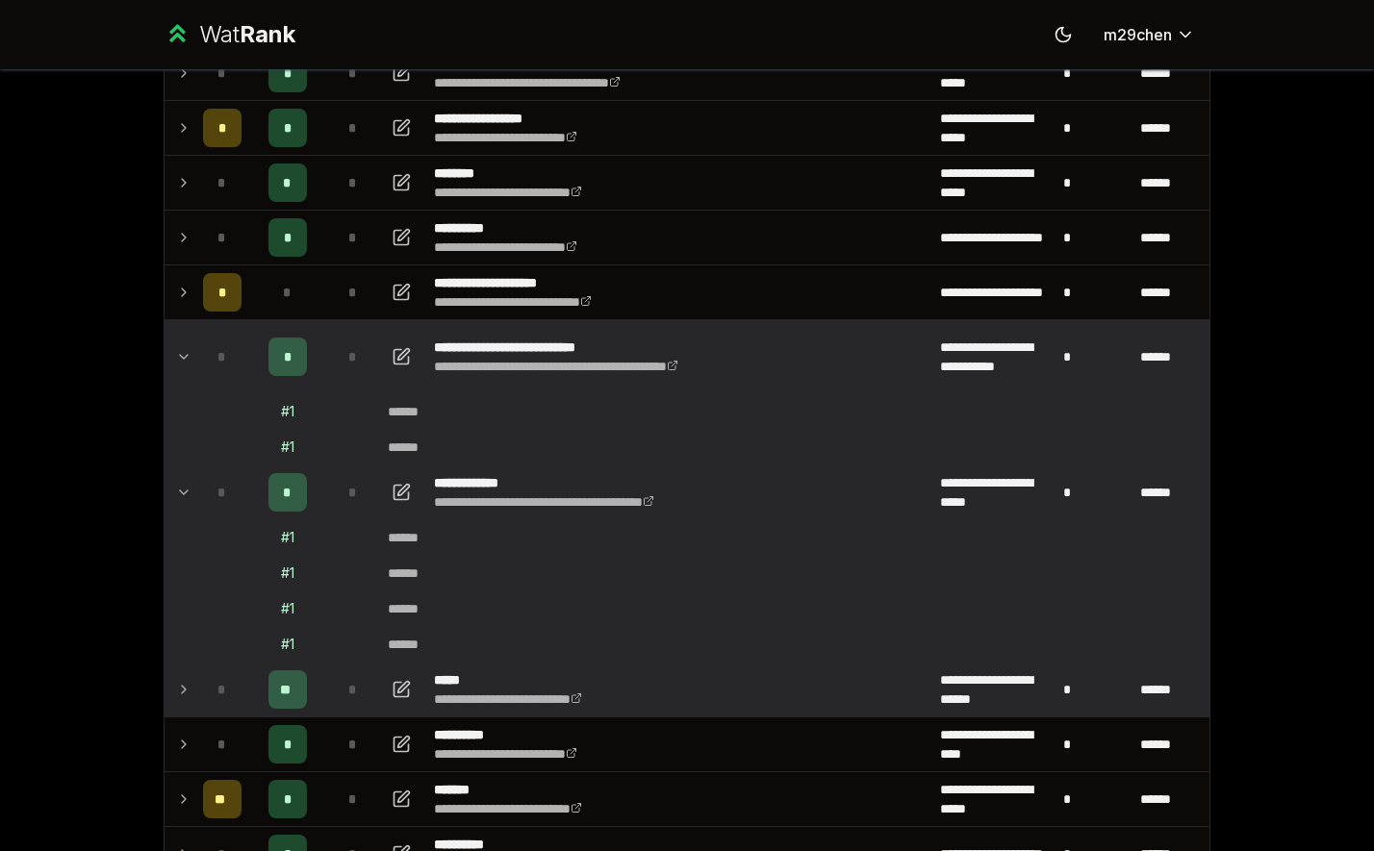
scroll to position [320, 0]
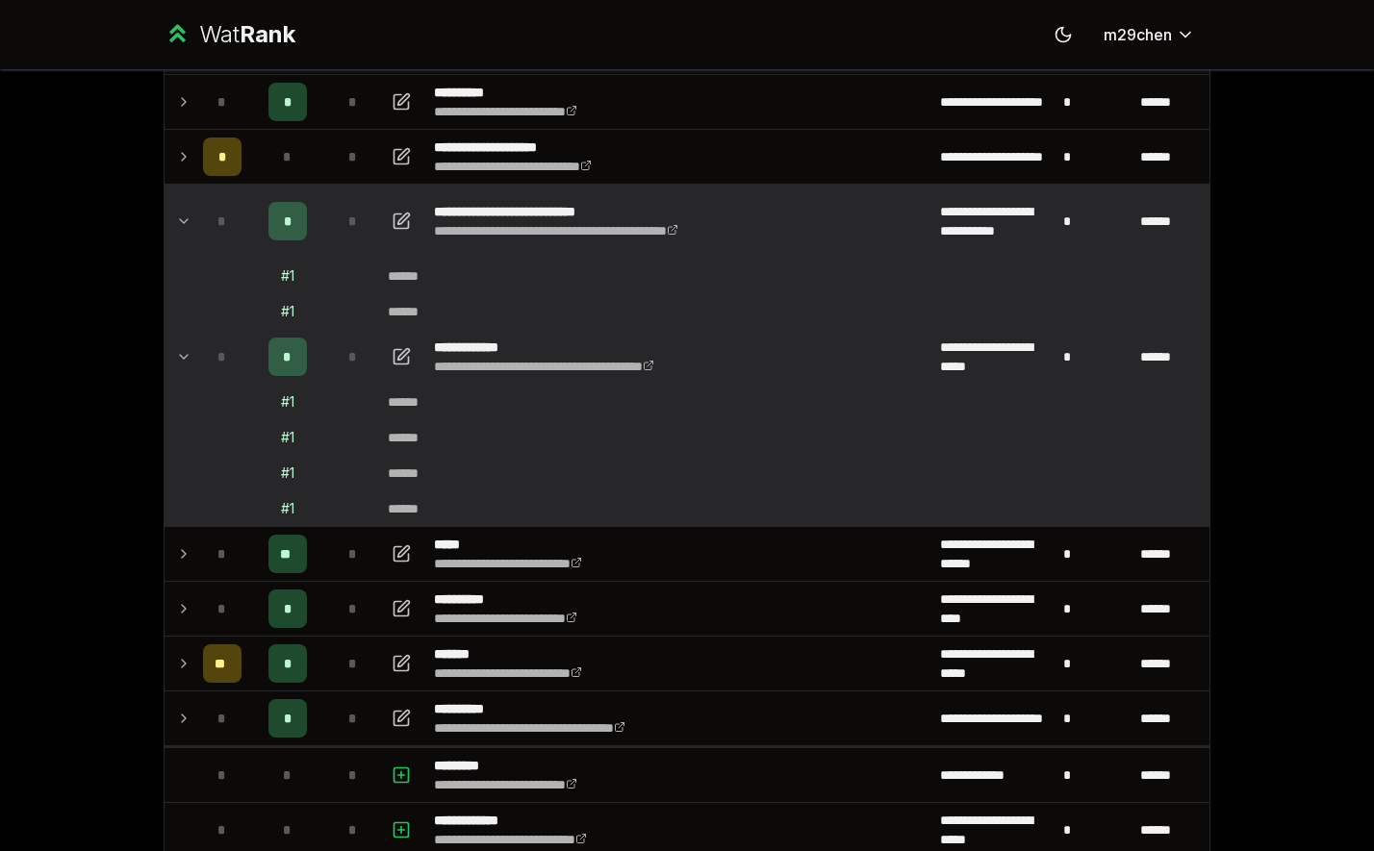
click at [195, 351] on td "*" at bounding box center [222, 357] width 54 height 54
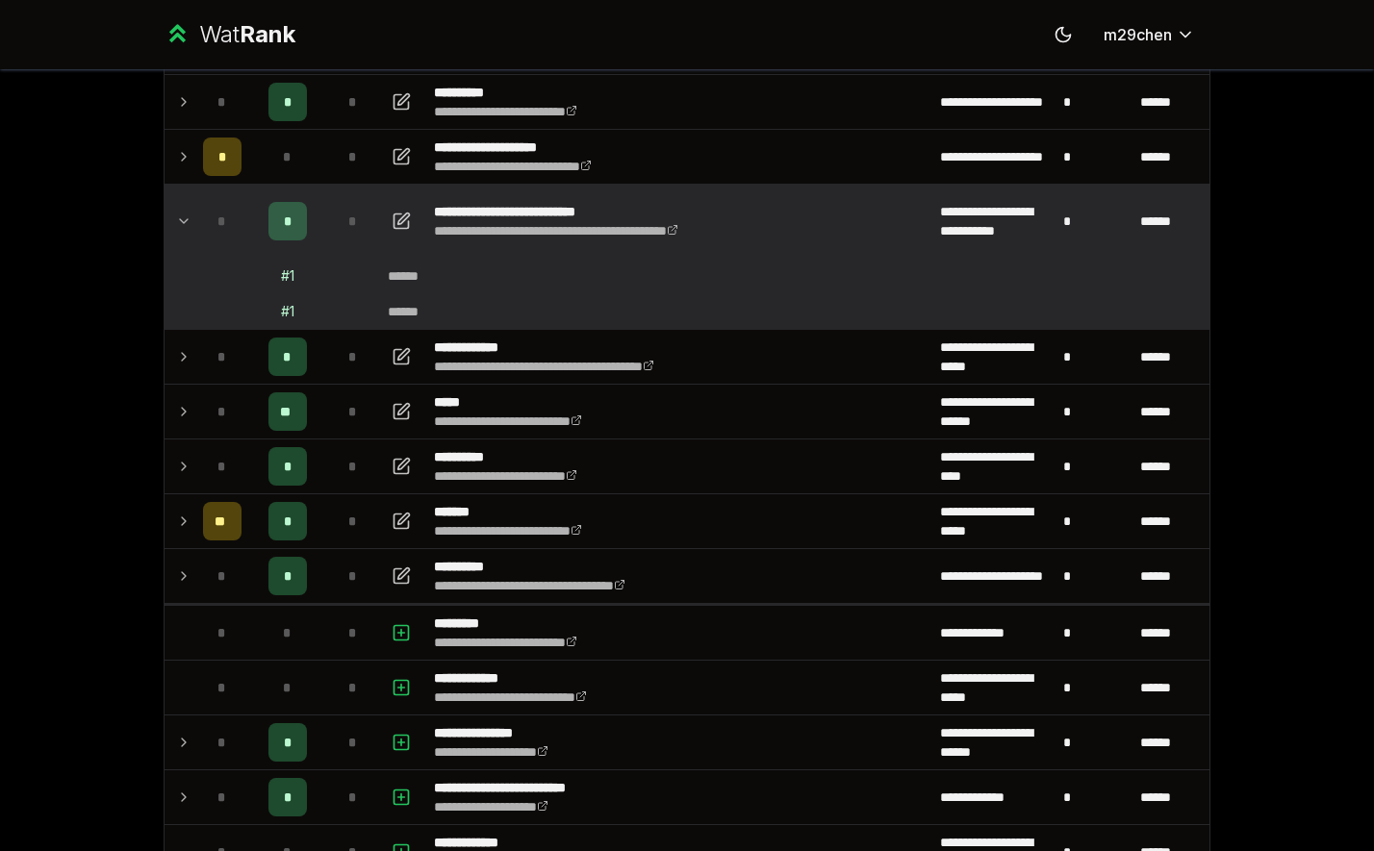
click at [185, 230] on icon at bounding box center [183, 221] width 15 height 23
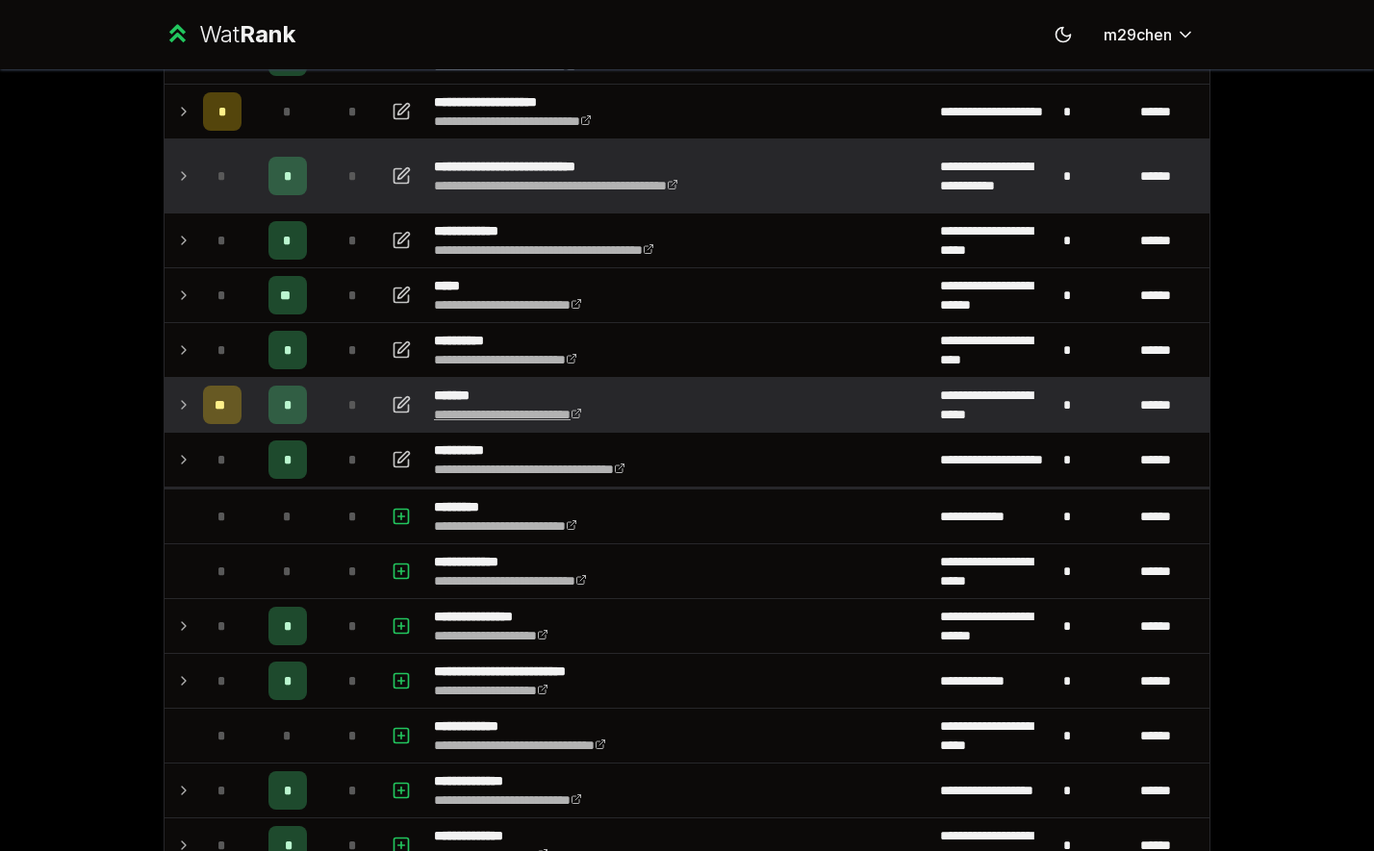
scroll to position [0, 0]
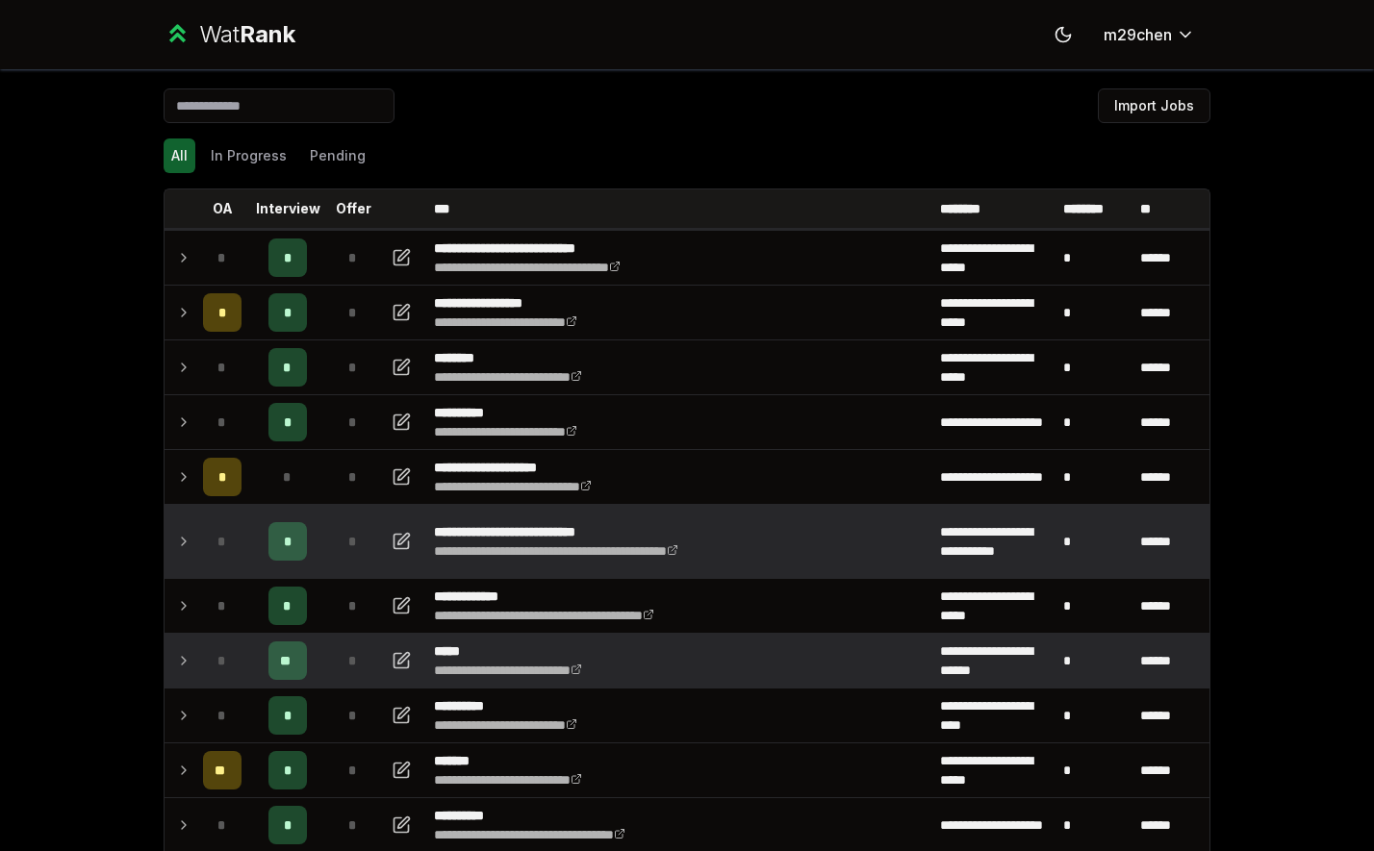
click at [195, 653] on td "*" at bounding box center [222, 661] width 54 height 54
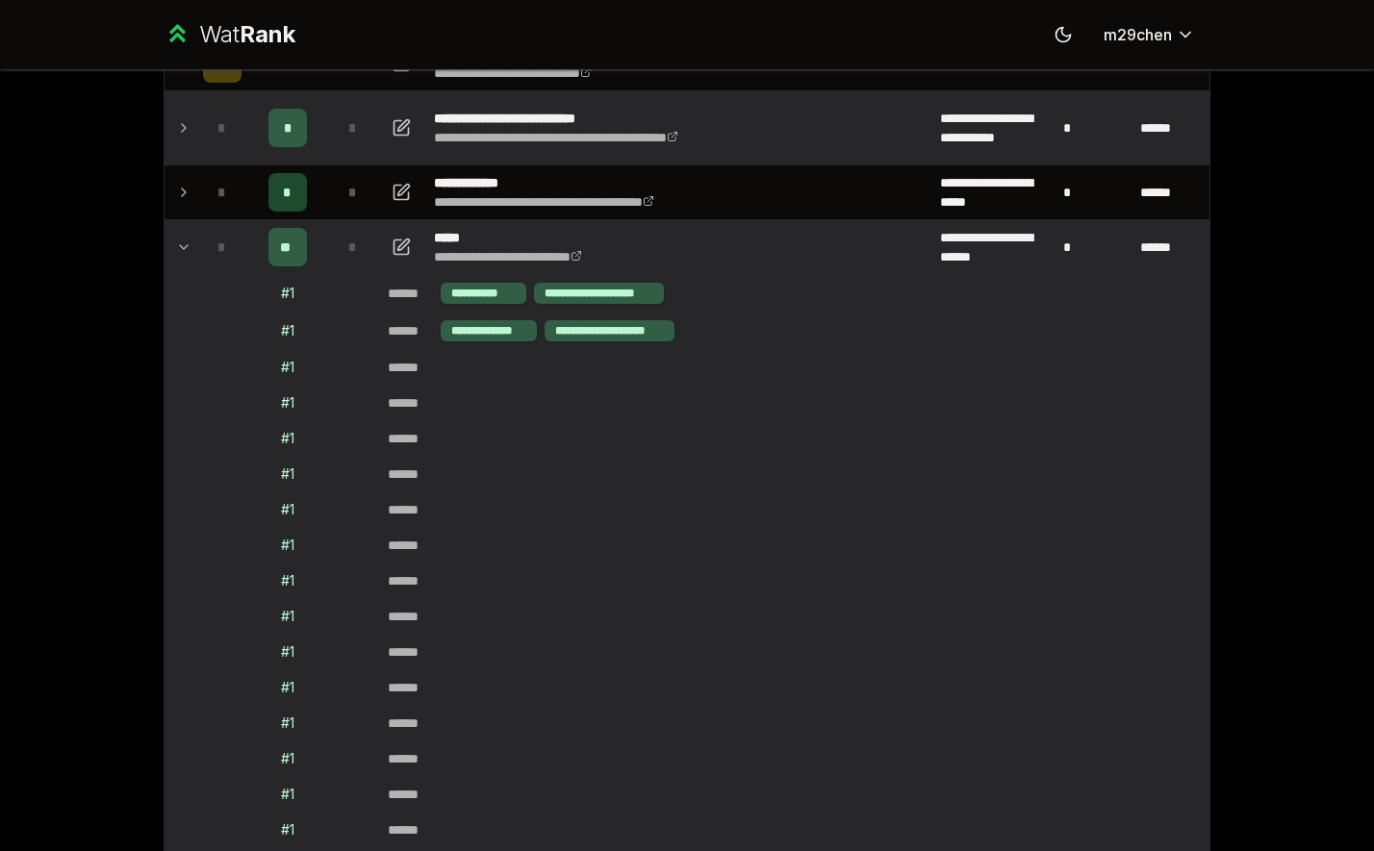
scroll to position [498, 0]
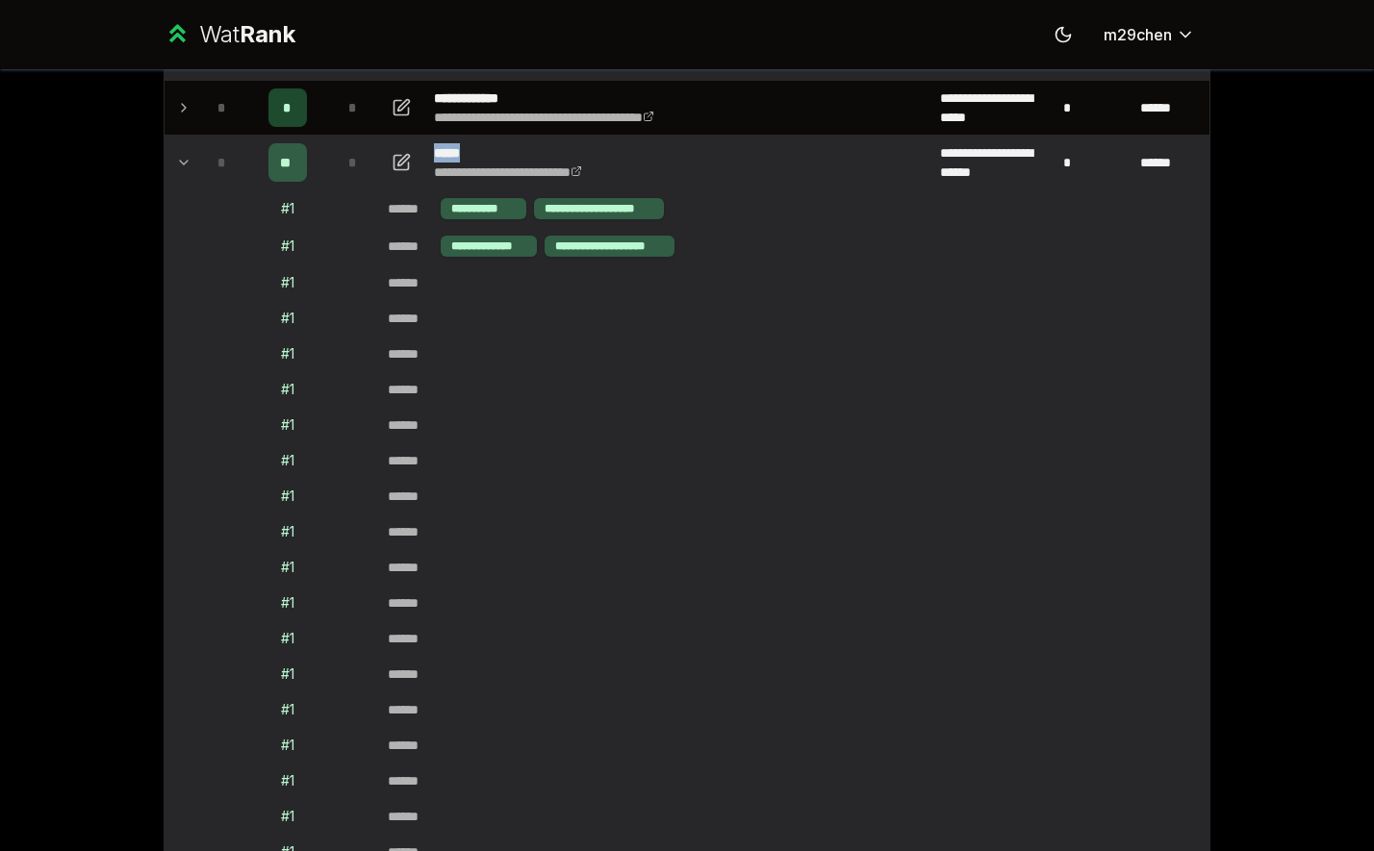
drag, startPoint x: 472, startPoint y: 151, endPoint x: 424, endPoint y: 151, distance: 48.1
click at [424, 151] on tr "**********" at bounding box center [686, 163] width 1045 height 55
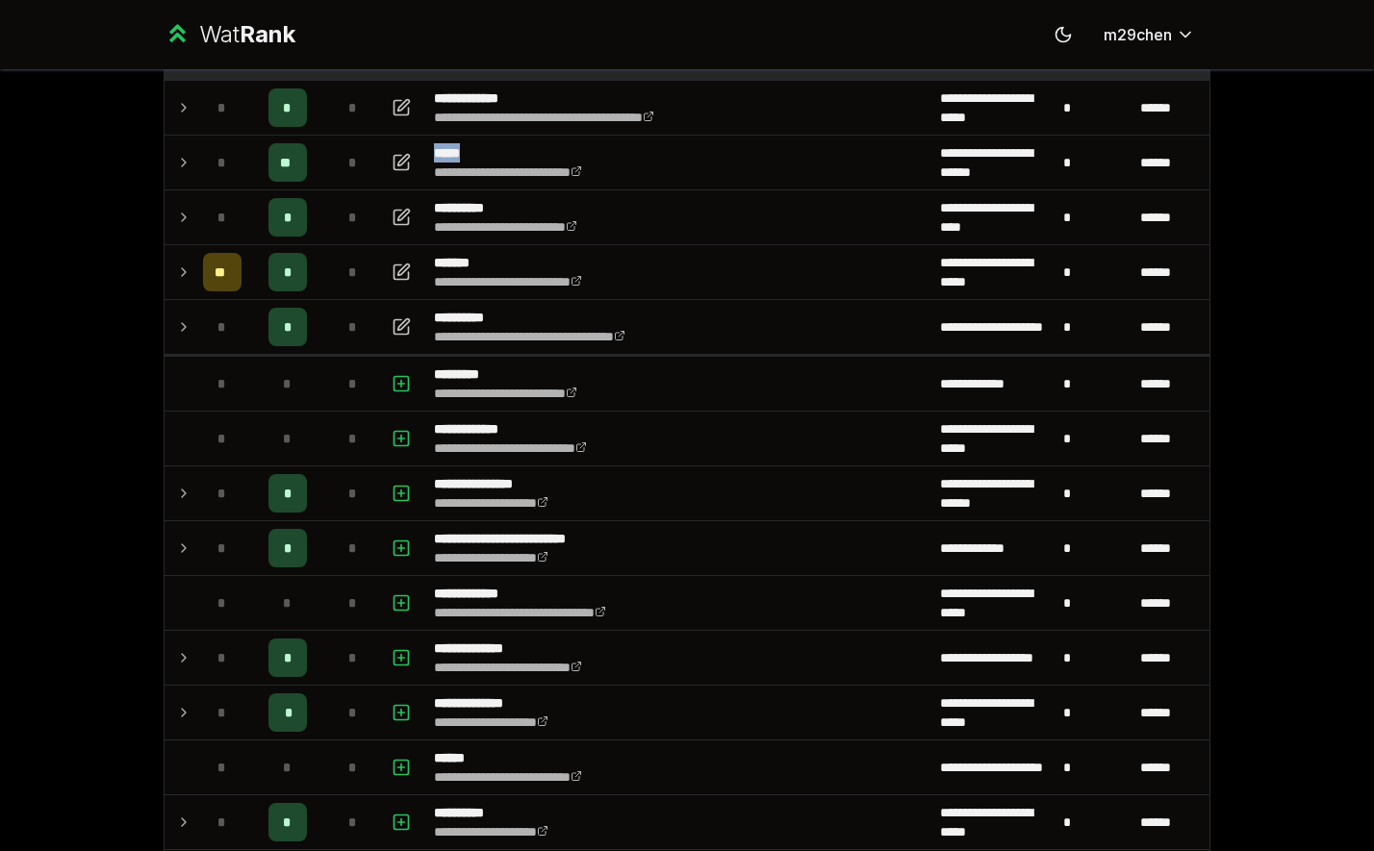
copy p "*****"
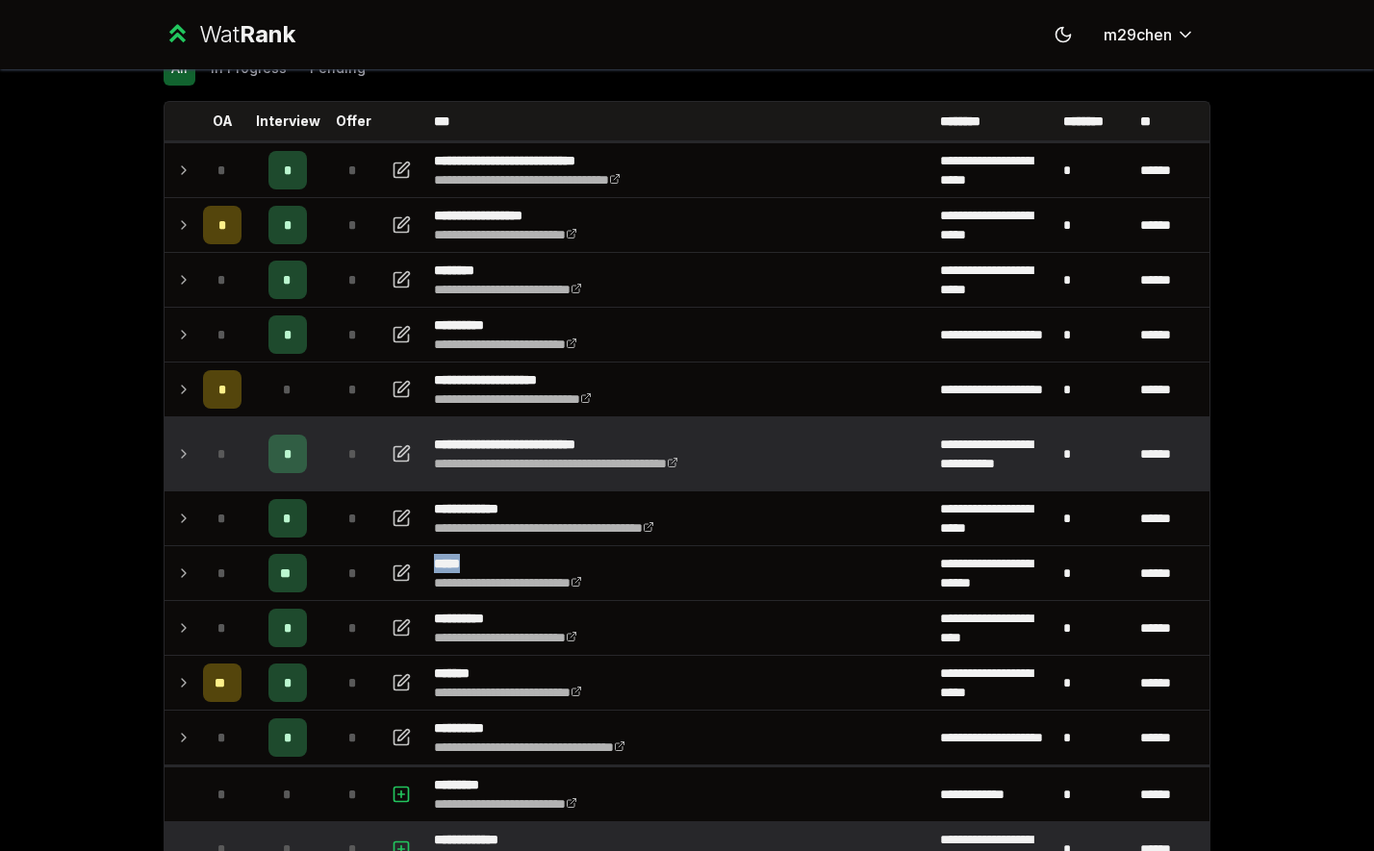
scroll to position [46, 0]
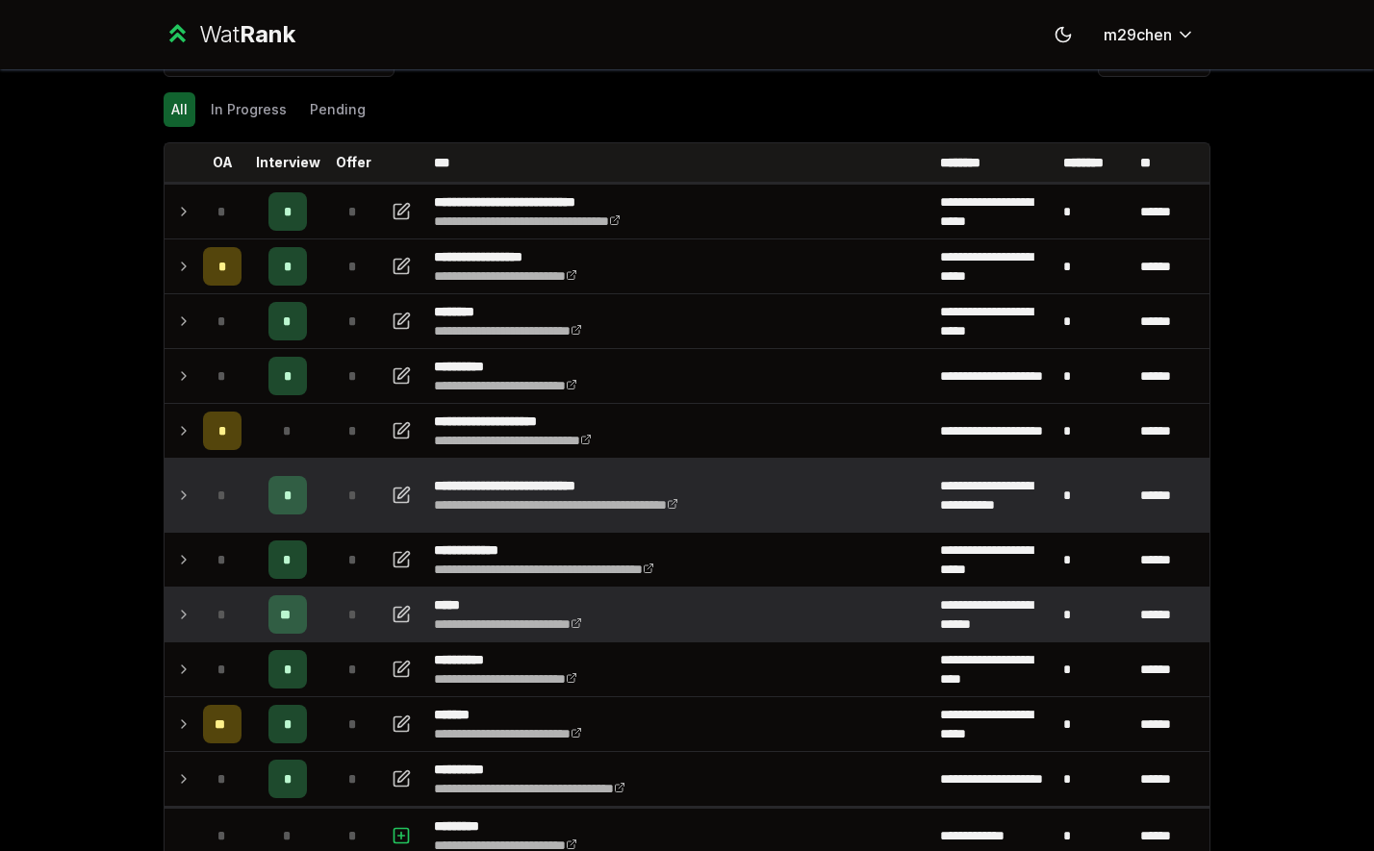
click at [178, 620] on icon at bounding box center [183, 614] width 15 height 23
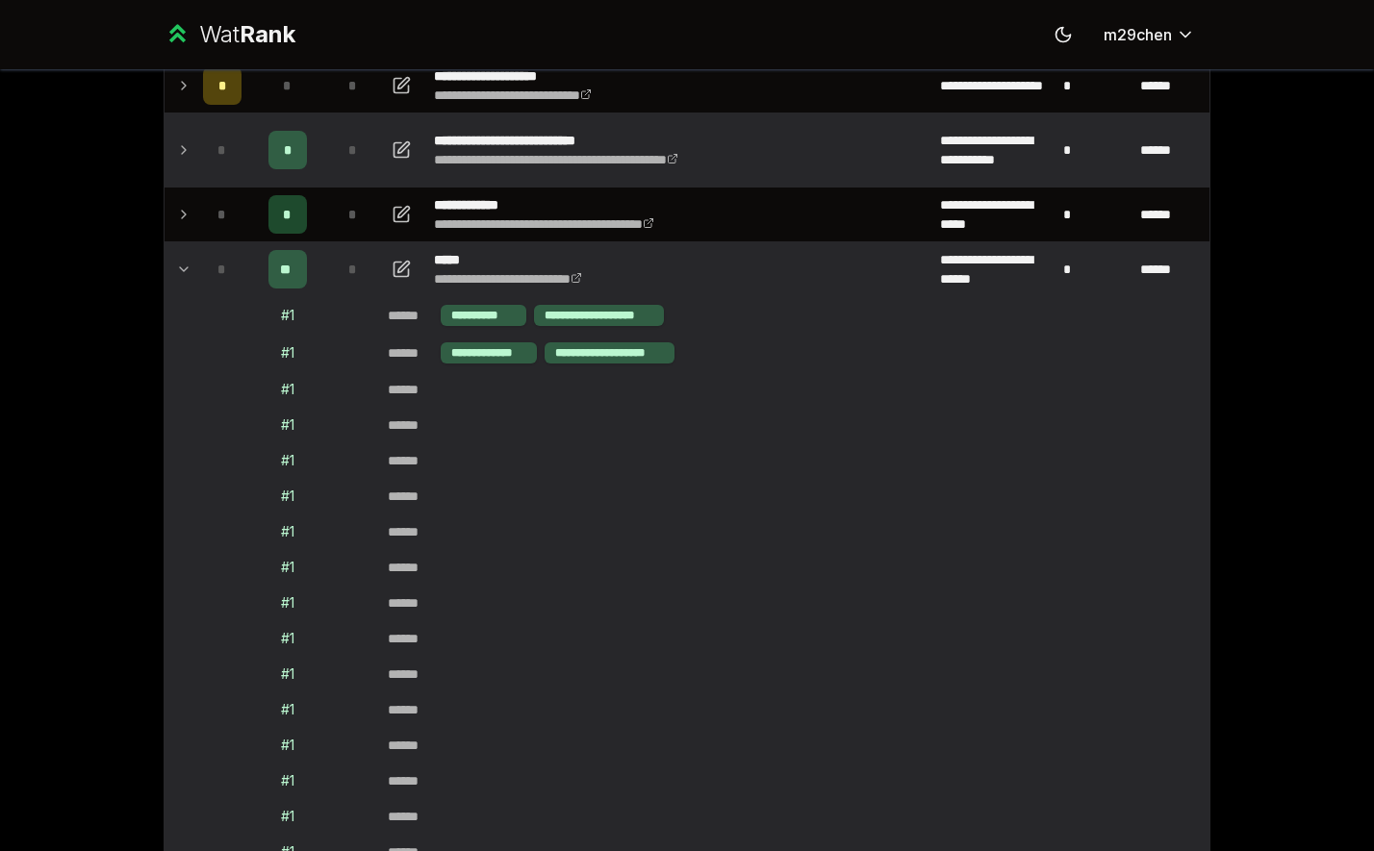
scroll to position [414, 0]
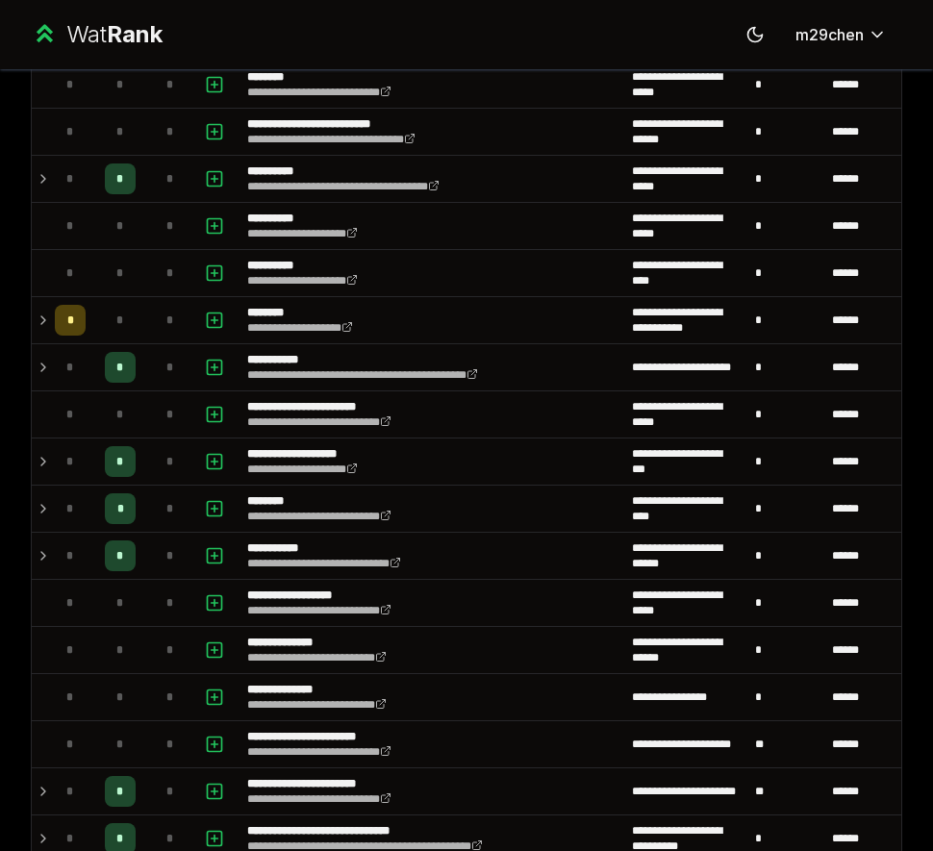
scroll to position [1625, 0]
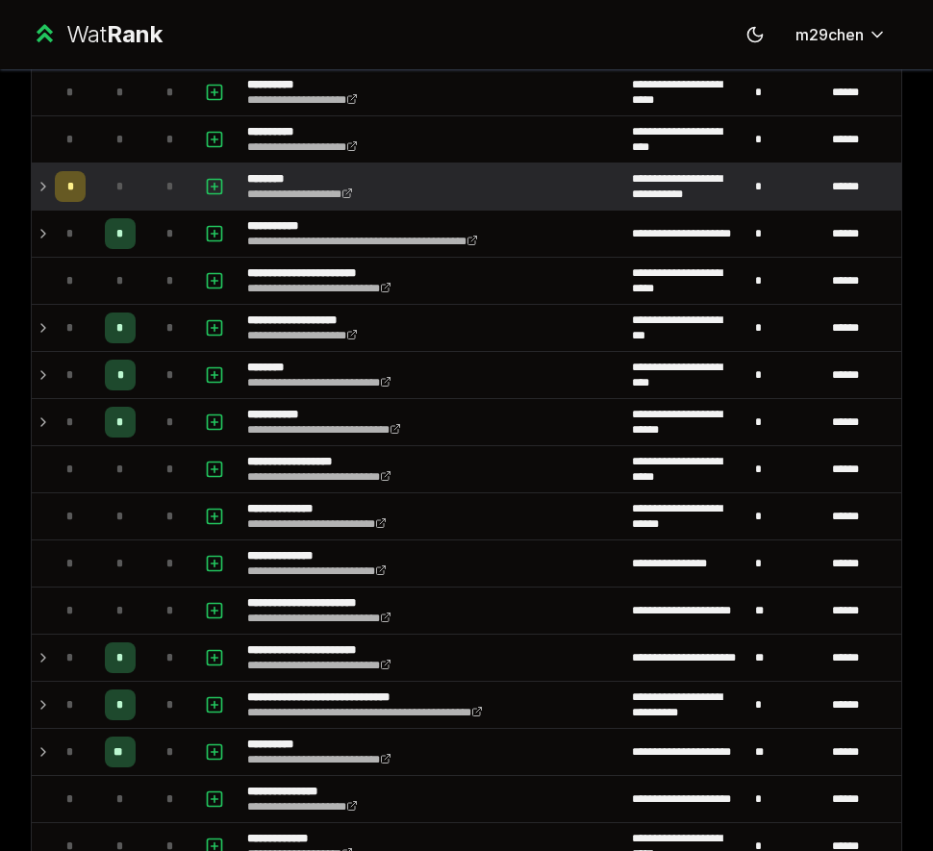
click at [34, 181] on td at bounding box center [39, 187] width 15 height 46
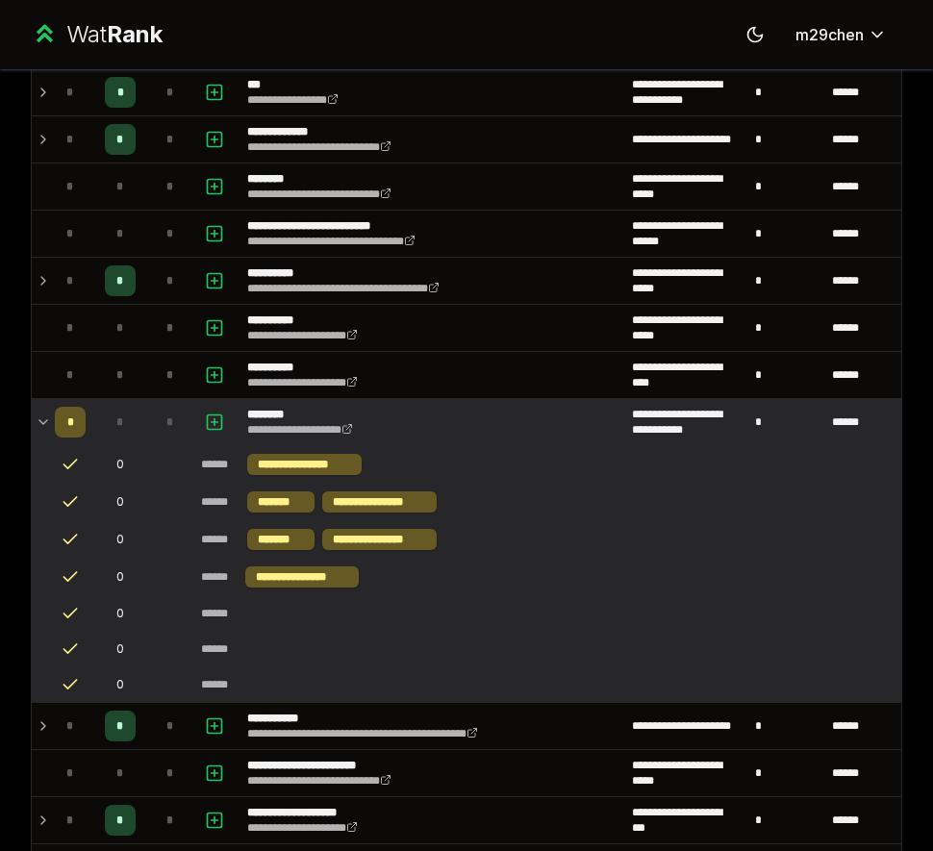
scroll to position [1266, 0]
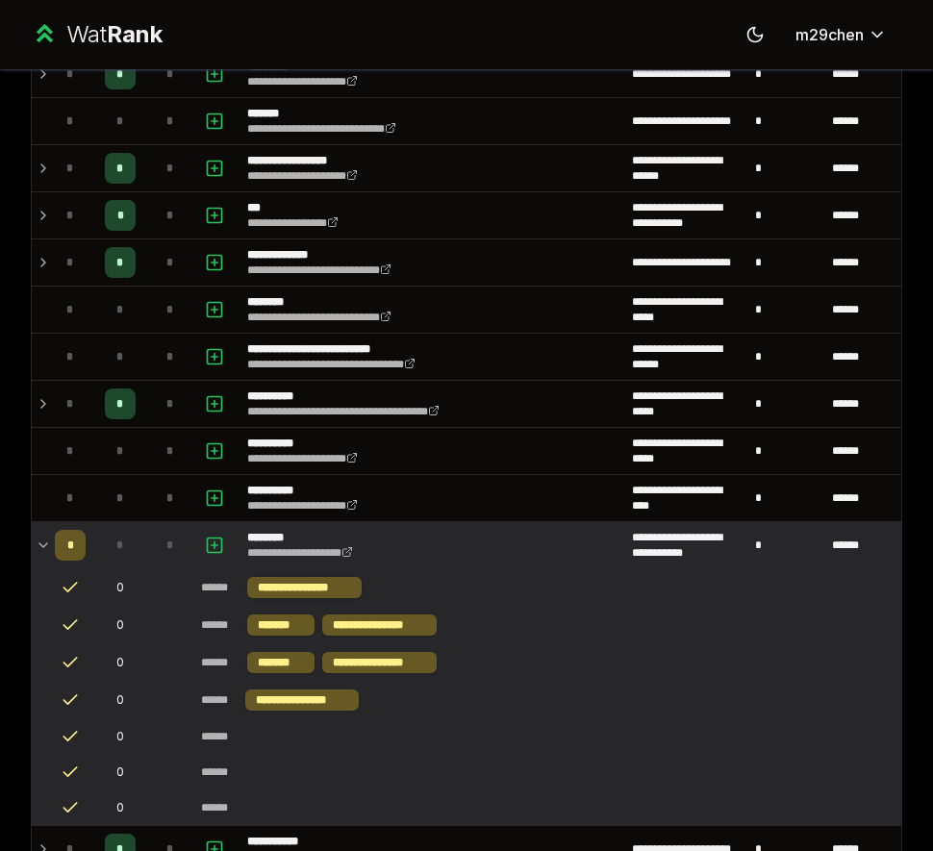
click at [39, 551] on icon at bounding box center [43, 545] width 15 height 23
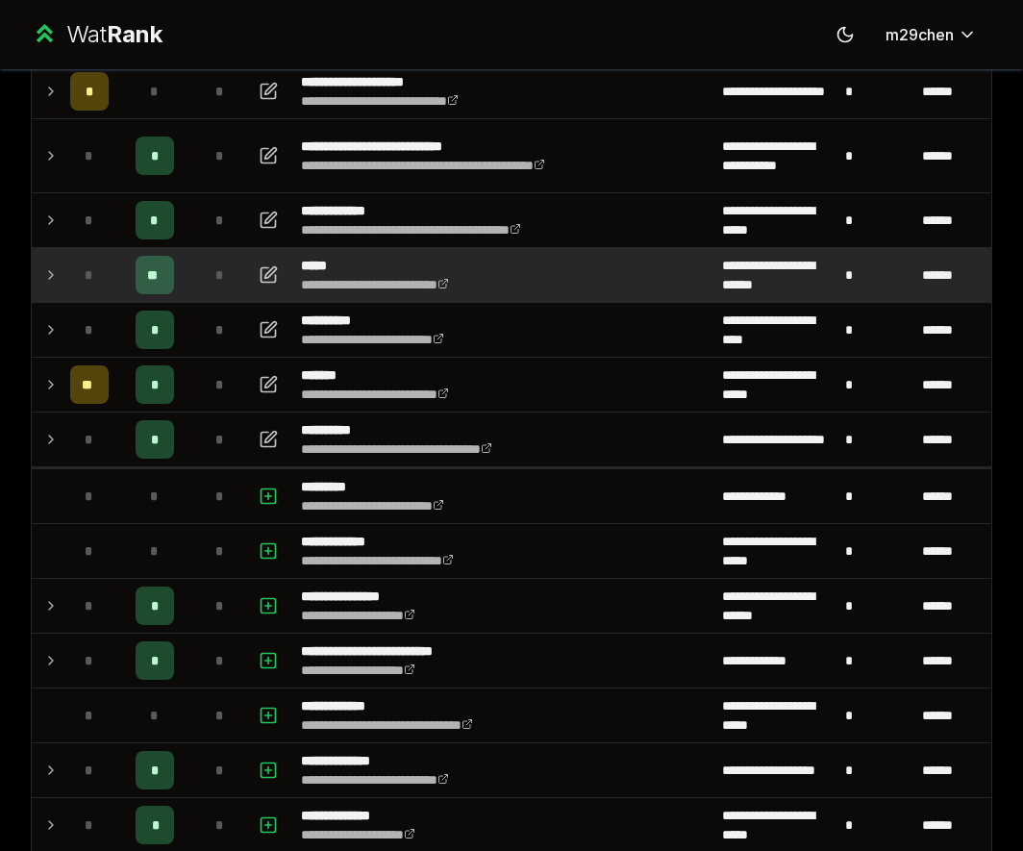
scroll to position [0, 0]
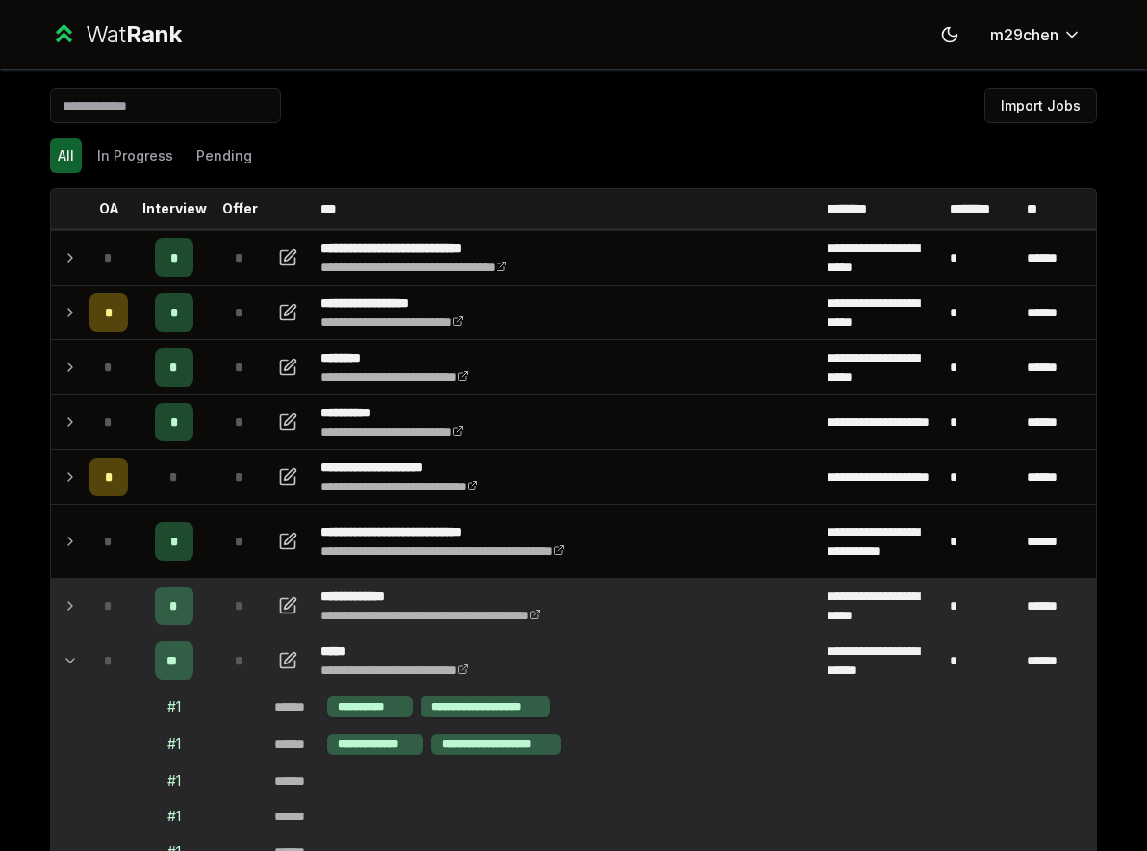
click at [84, 631] on td "*" at bounding box center [109, 606] width 54 height 54
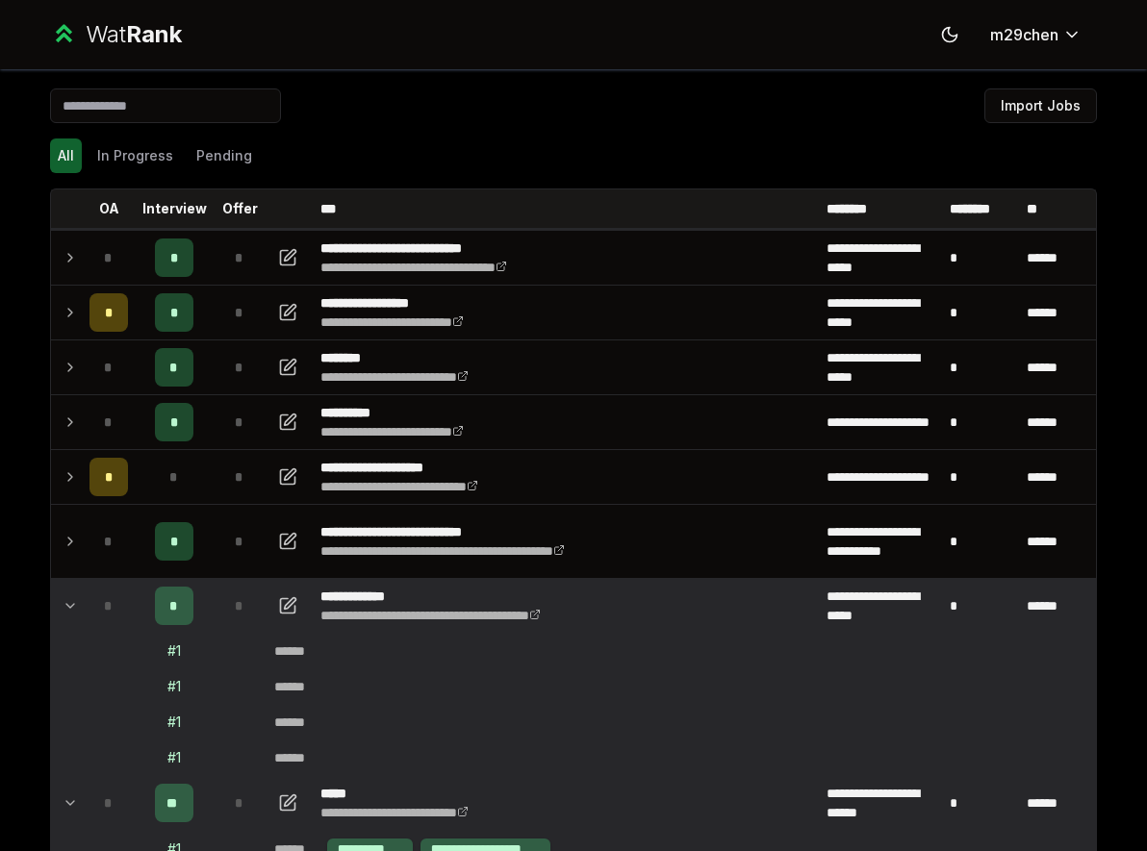
click at [75, 611] on icon at bounding box center [70, 605] width 15 height 23
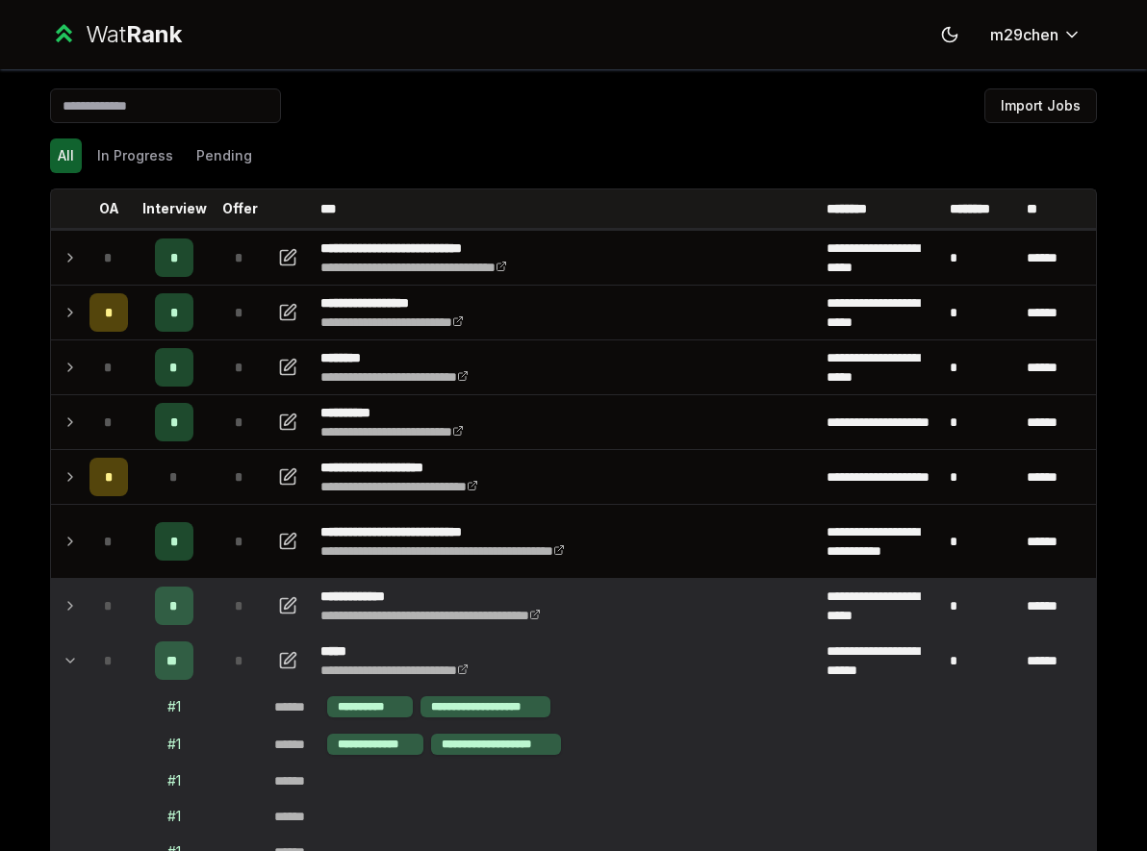
click at [75, 642] on td at bounding box center [66, 661] width 31 height 54
